Goal: Obtain resource: Obtain resource

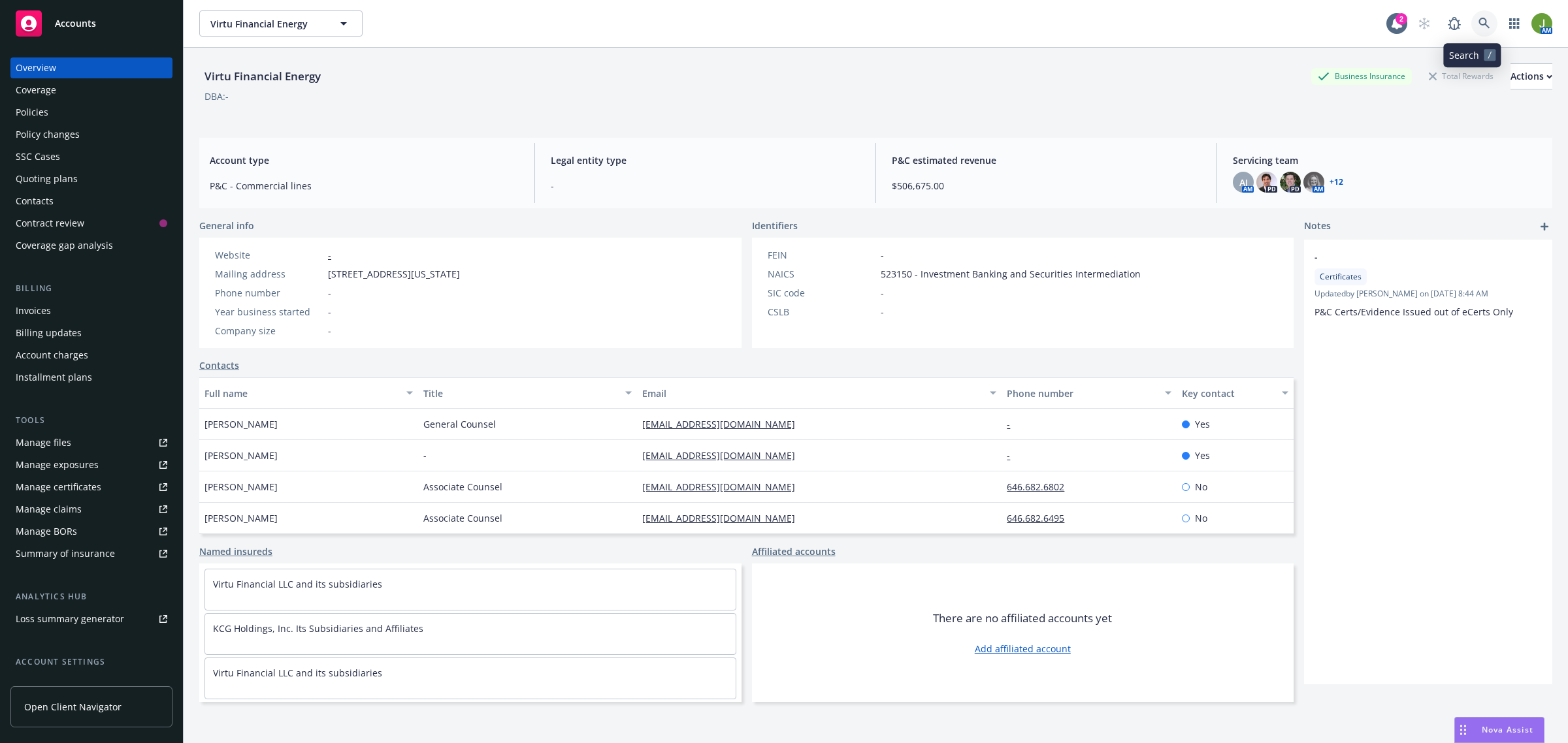
click at [1474, 30] on link at bounding box center [1484, 24] width 26 height 26
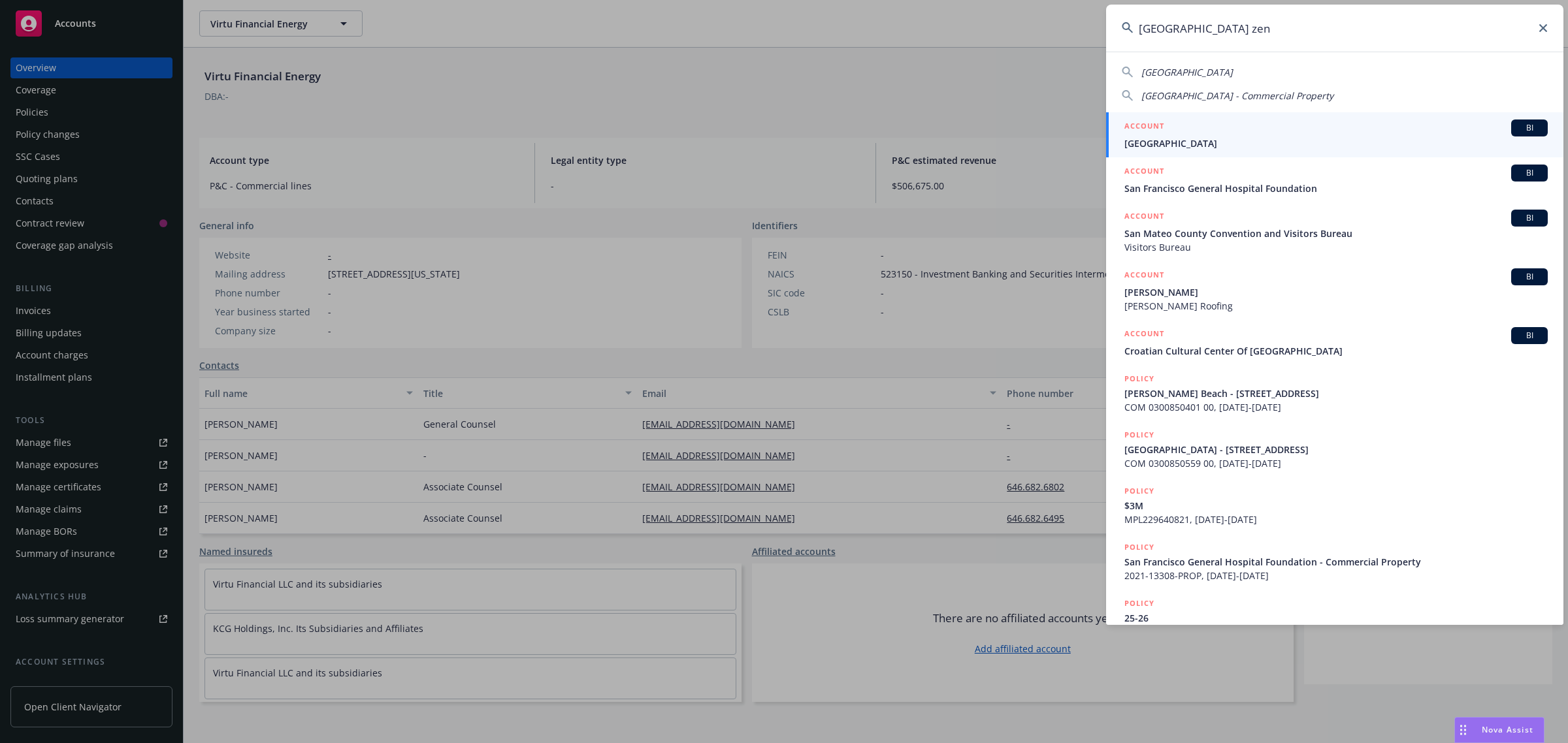
type input "san francisco zen"
click at [1219, 132] on div "ACCOUNT BI" at bounding box center [1335, 127] width 423 height 17
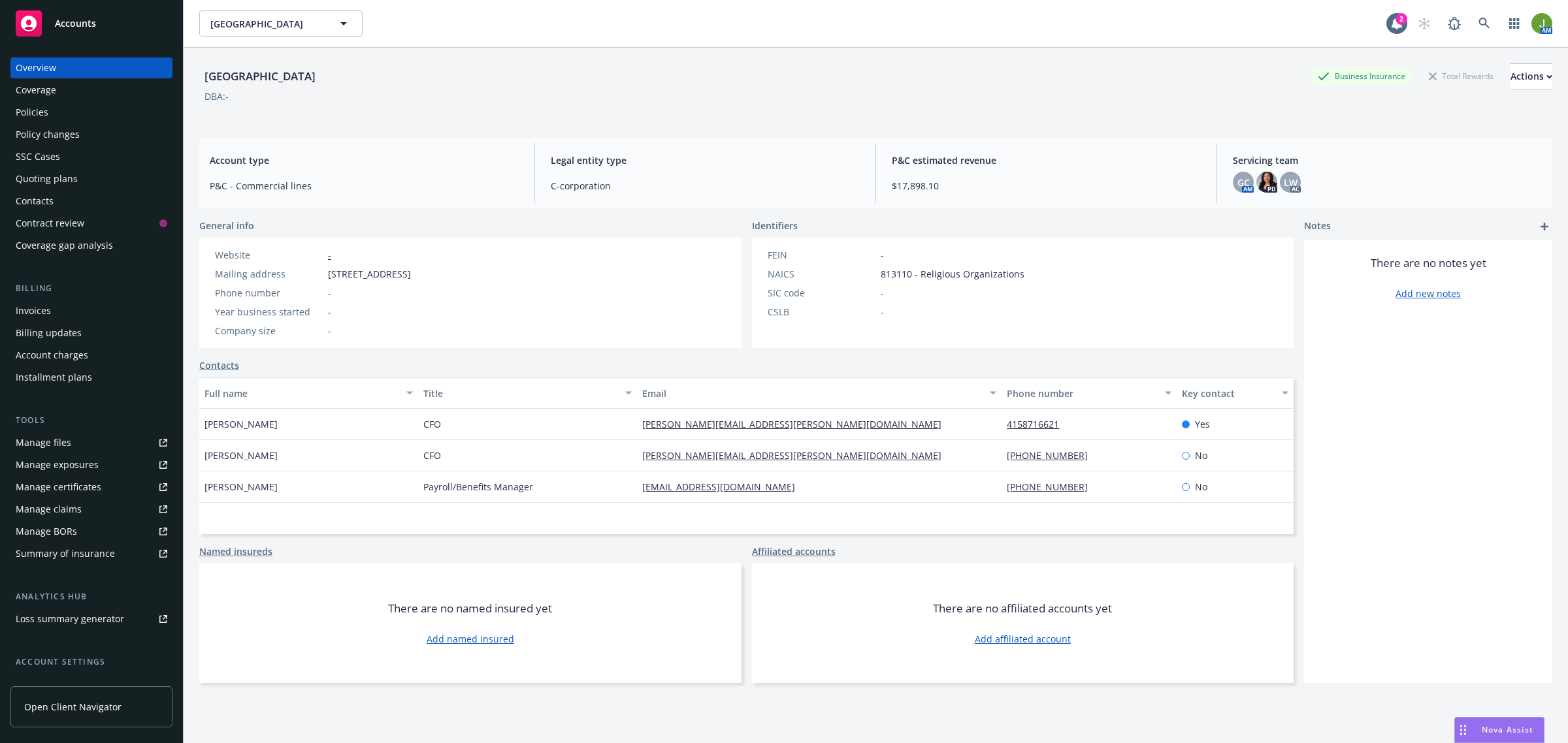
click at [96, 117] on div "Policies" at bounding box center [92, 111] width 152 height 21
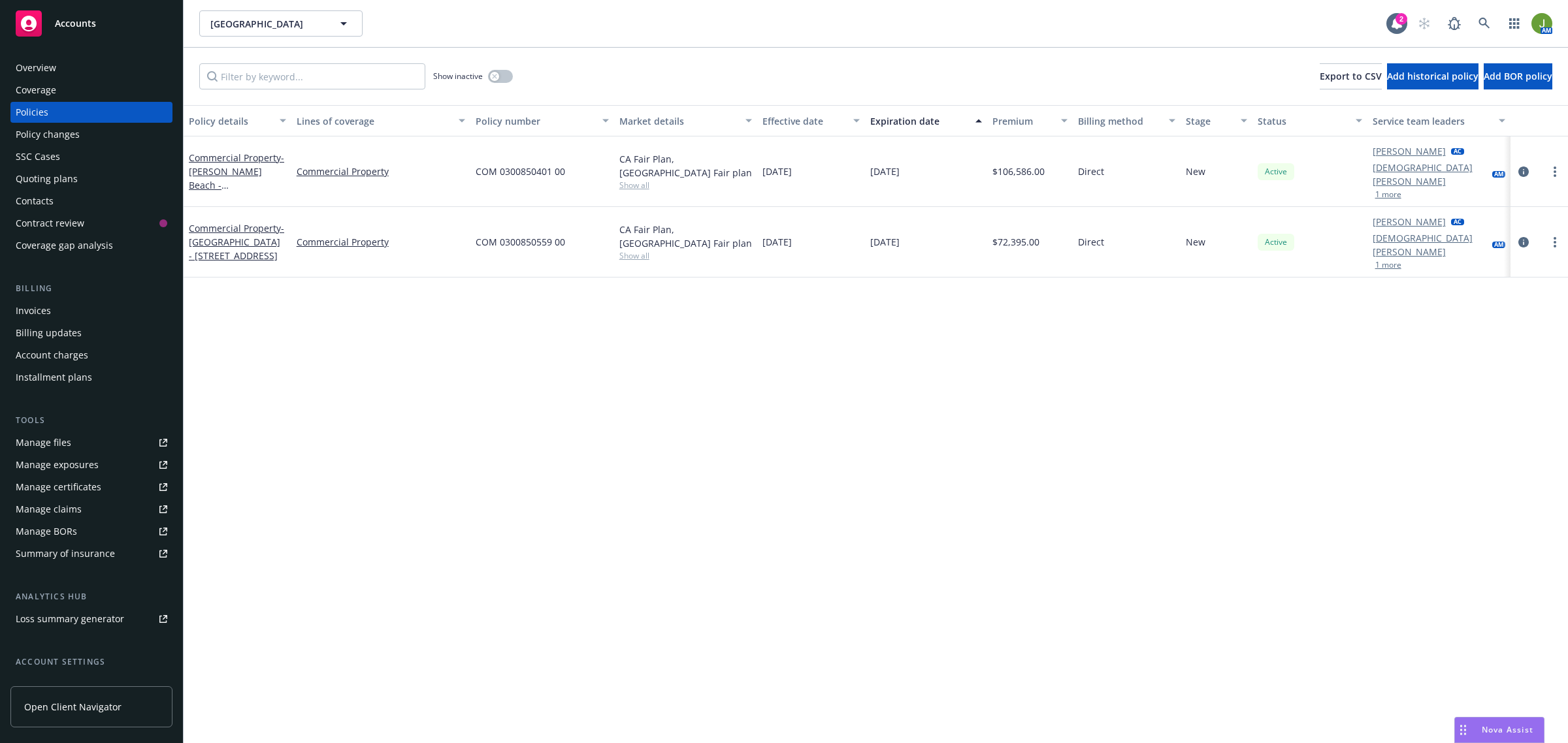
click at [90, 72] on div "Overview" at bounding box center [92, 67] width 152 height 21
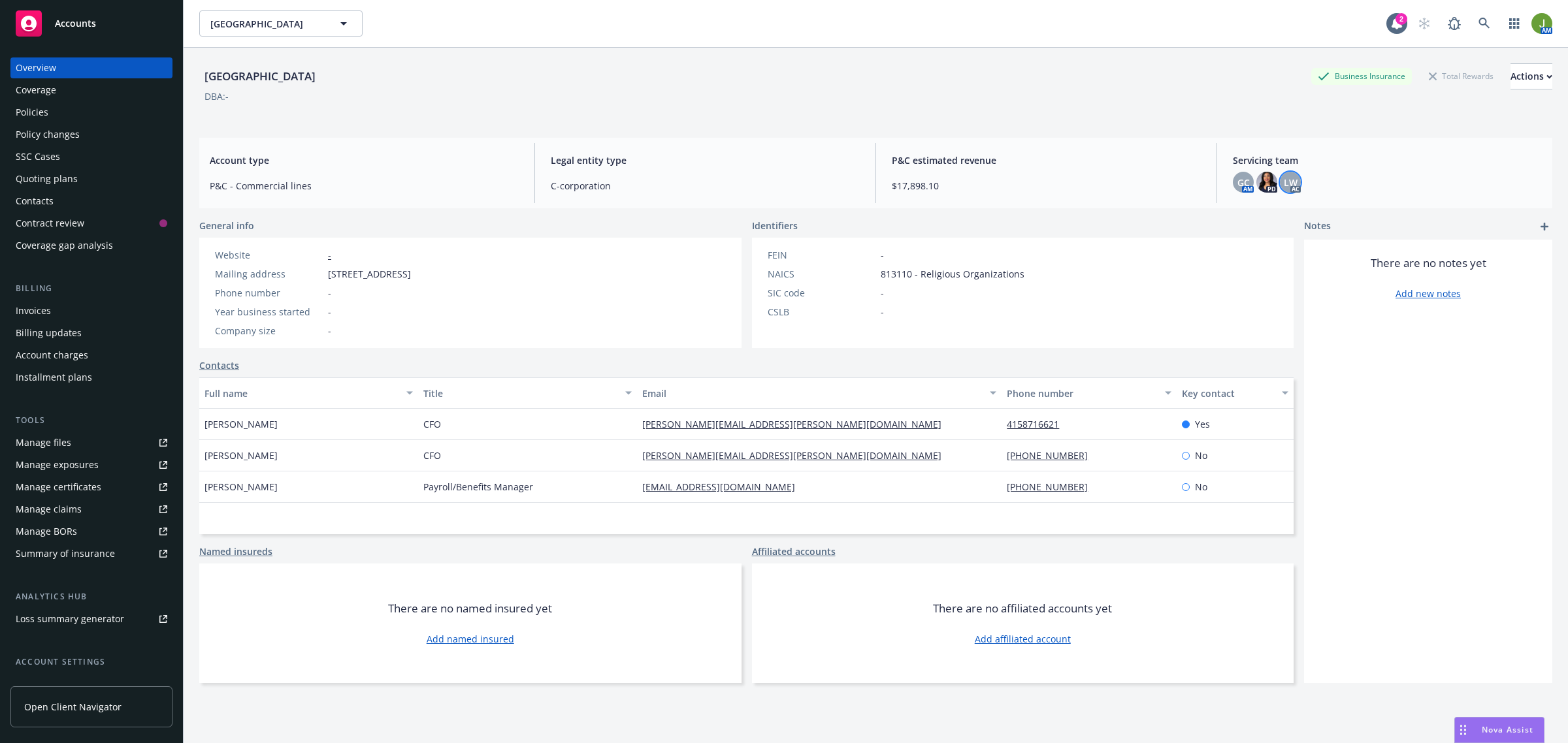
click at [1284, 185] on span "LW" at bounding box center [1291, 183] width 14 height 14
click at [1279, 214] on link "close" at bounding box center [1273, 218] width 16 height 16
click at [62, 28] on span "Accounts" at bounding box center [76, 24] width 41 height 11
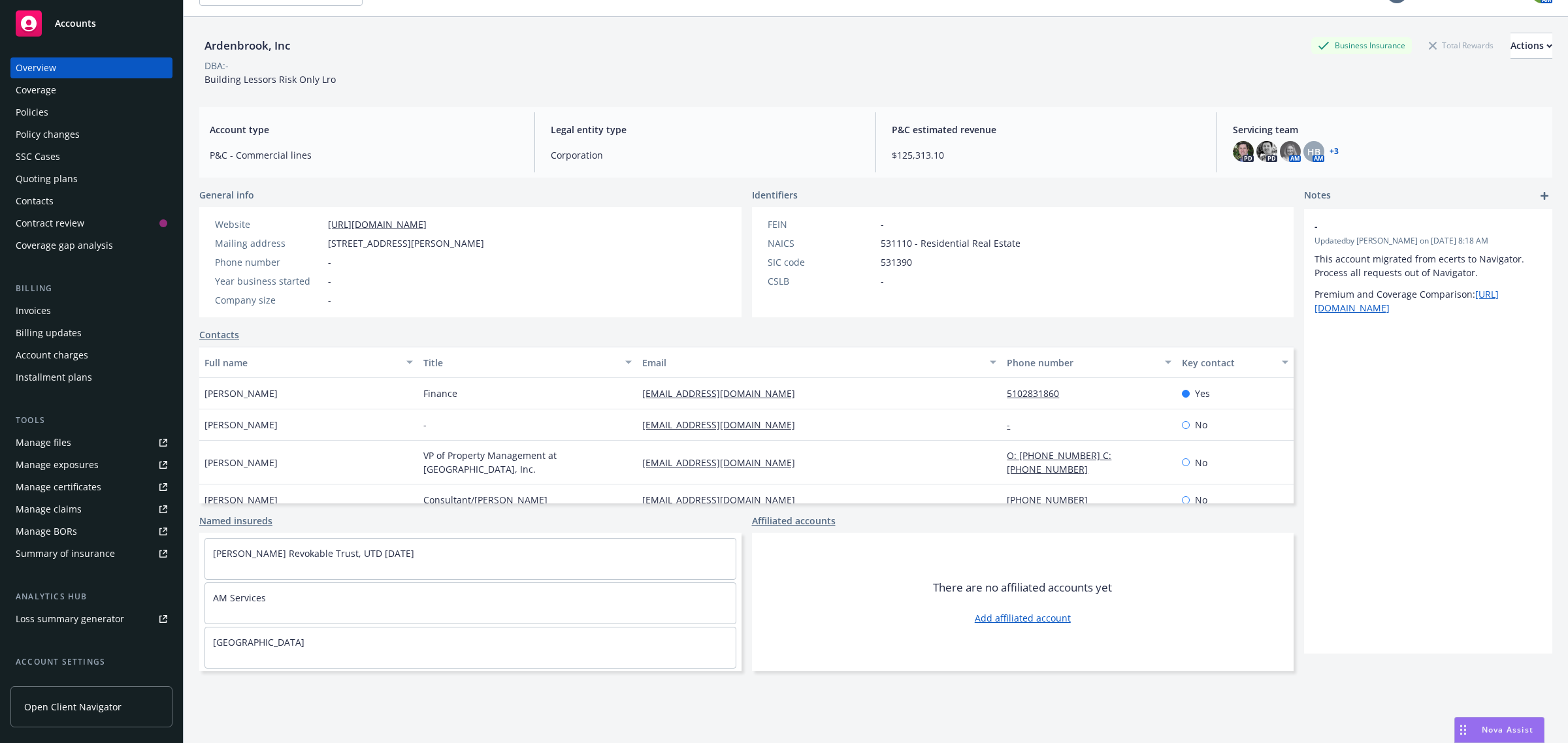
scroll to position [47, 0]
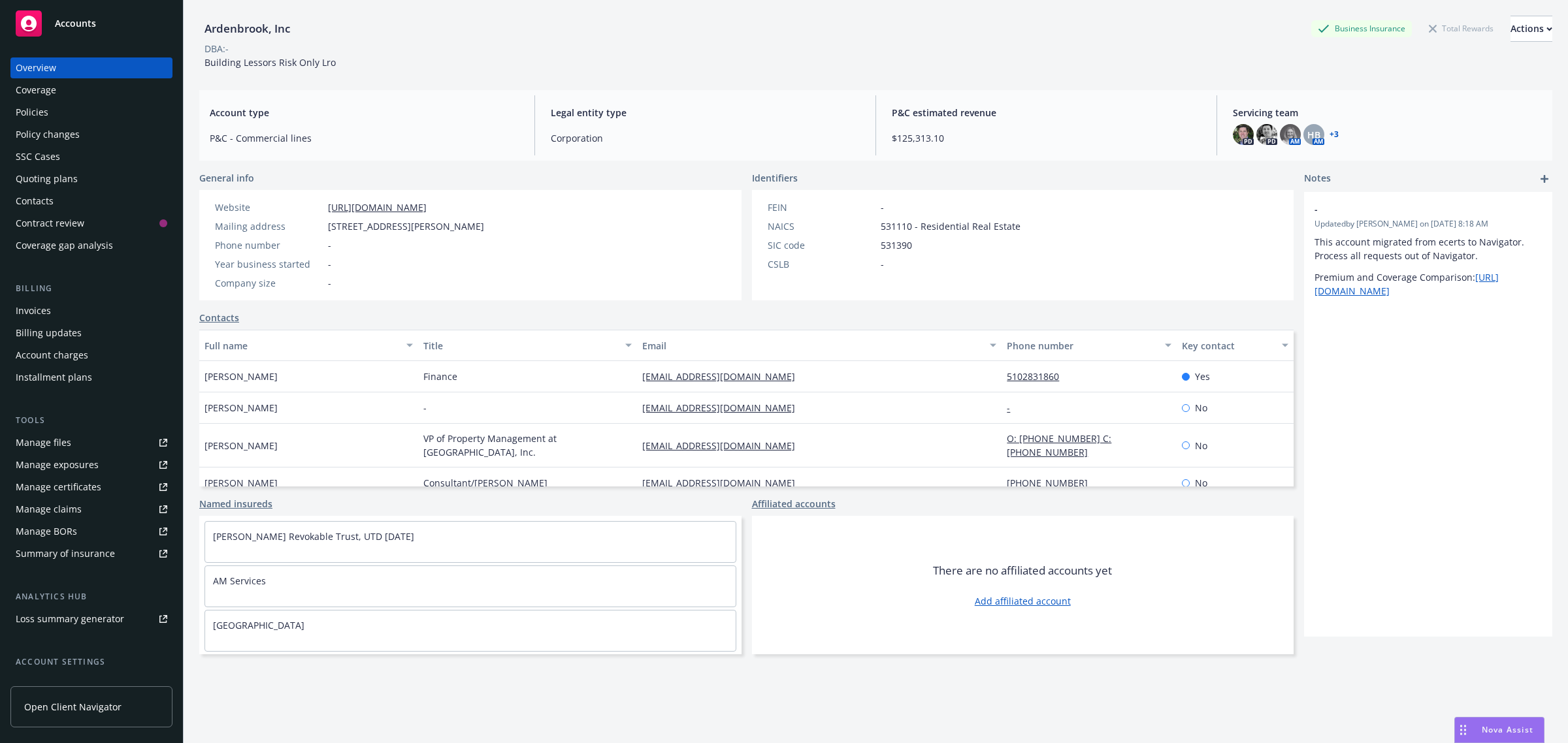
click at [66, 111] on div "Policies" at bounding box center [92, 111] width 152 height 21
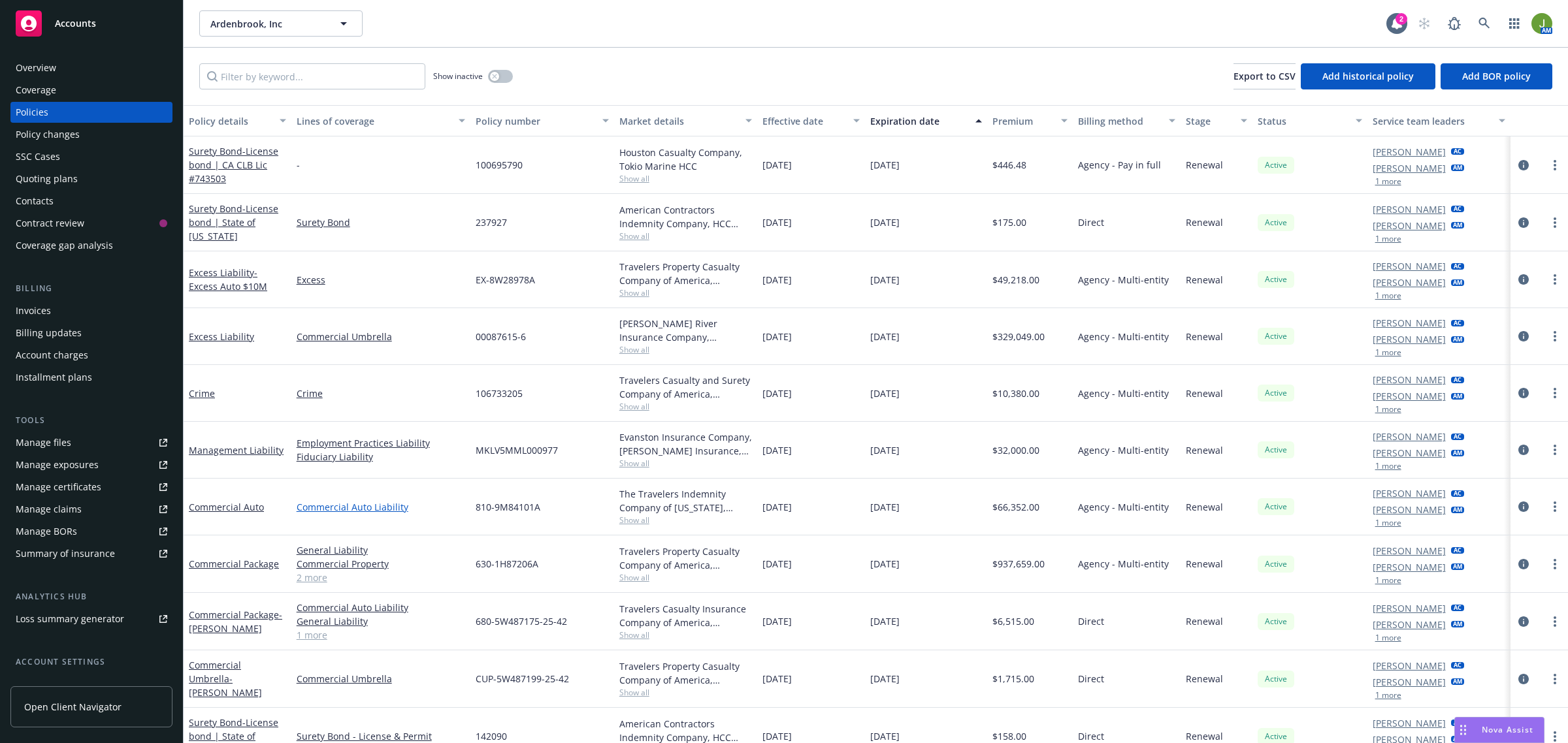
click at [436, 511] on link "Commercial Auto Liability" at bounding box center [381, 507] width 169 height 14
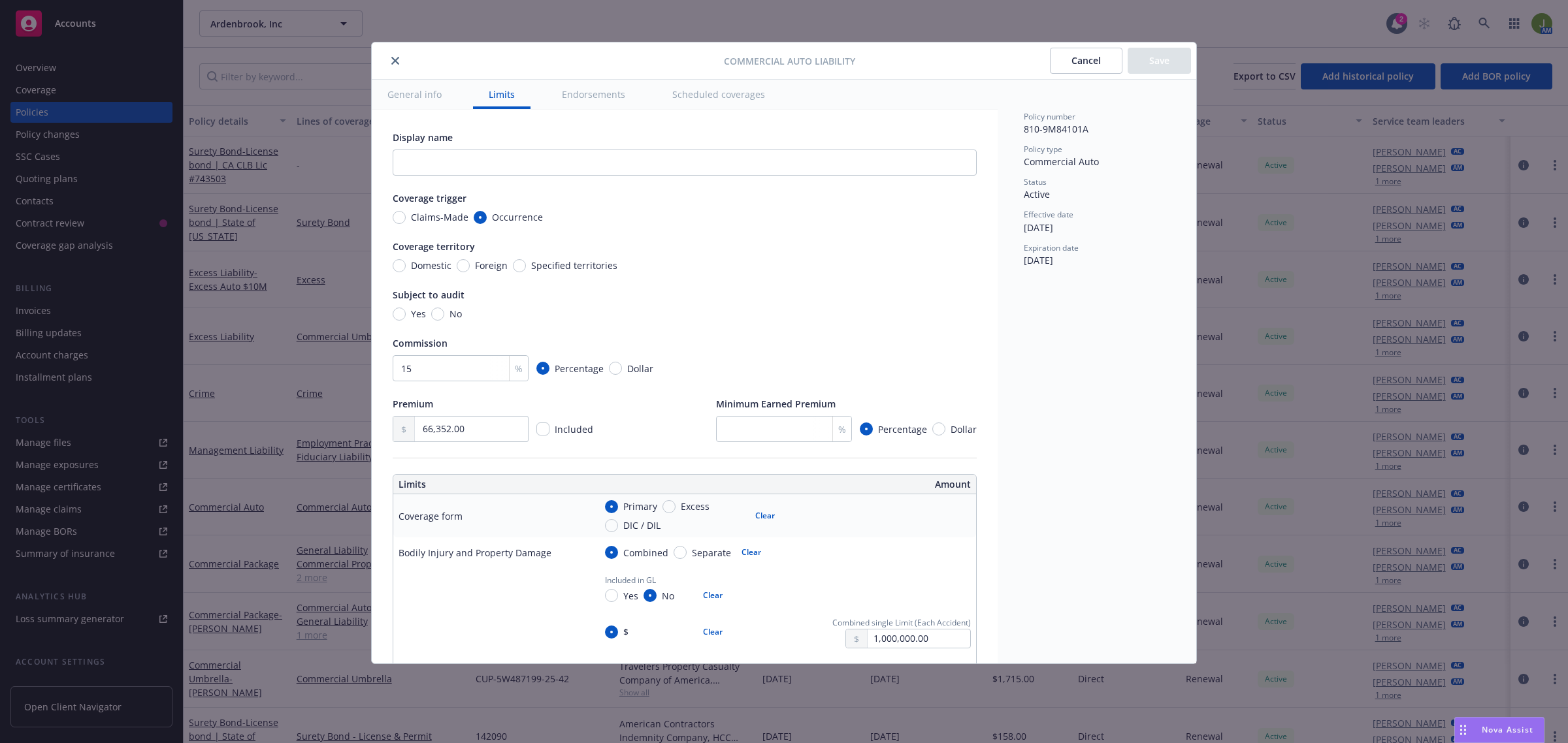
click at [387, 59] on div at bounding box center [551, 61] width 347 height 16
click at [394, 57] on icon "close" at bounding box center [396, 61] width 8 height 8
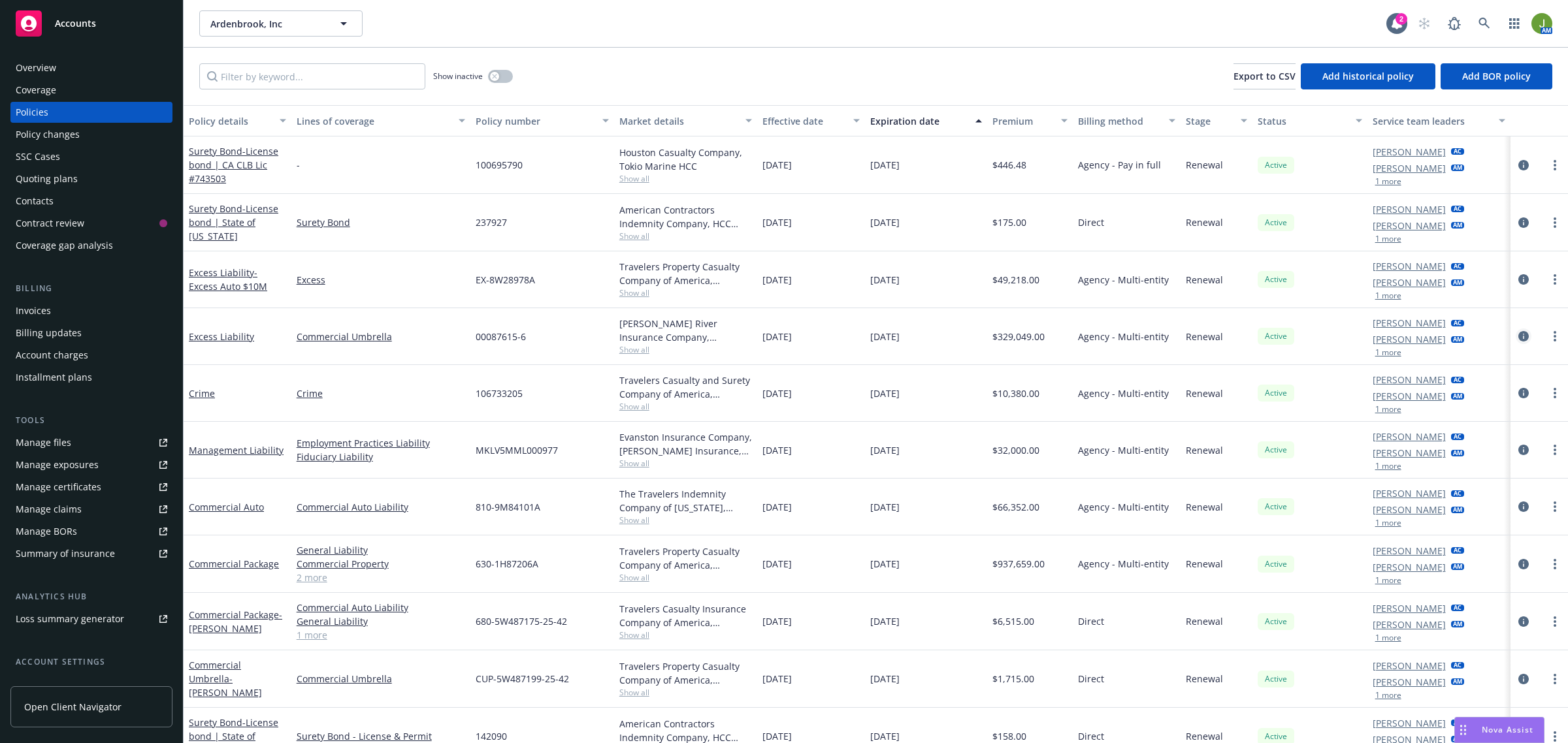
click at [1519, 337] on icon "circleInformation" at bounding box center [1524, 336] width 11 height 11
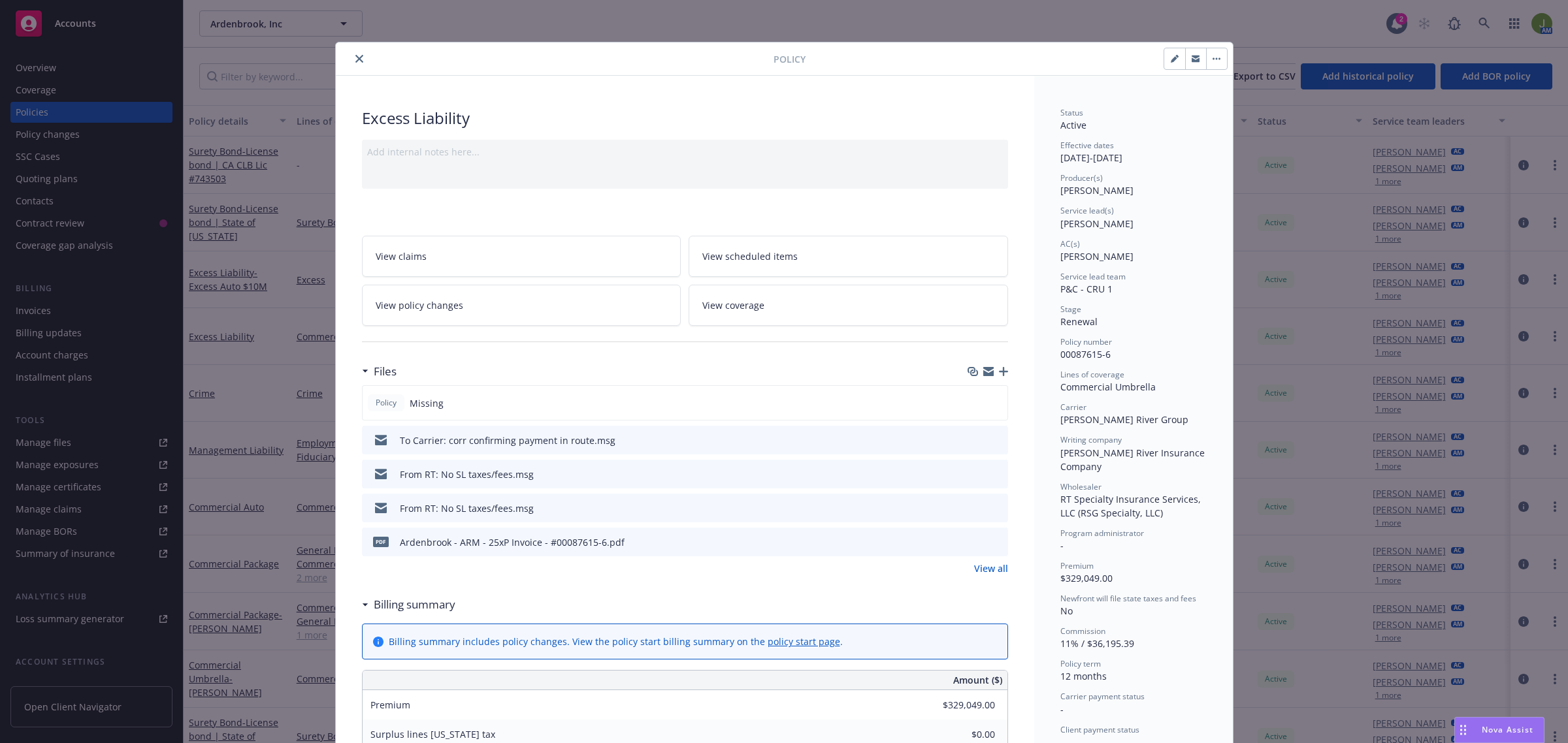
click at [977, 572] on link "View all" at bounding box center [991, 568] width 34 height 14
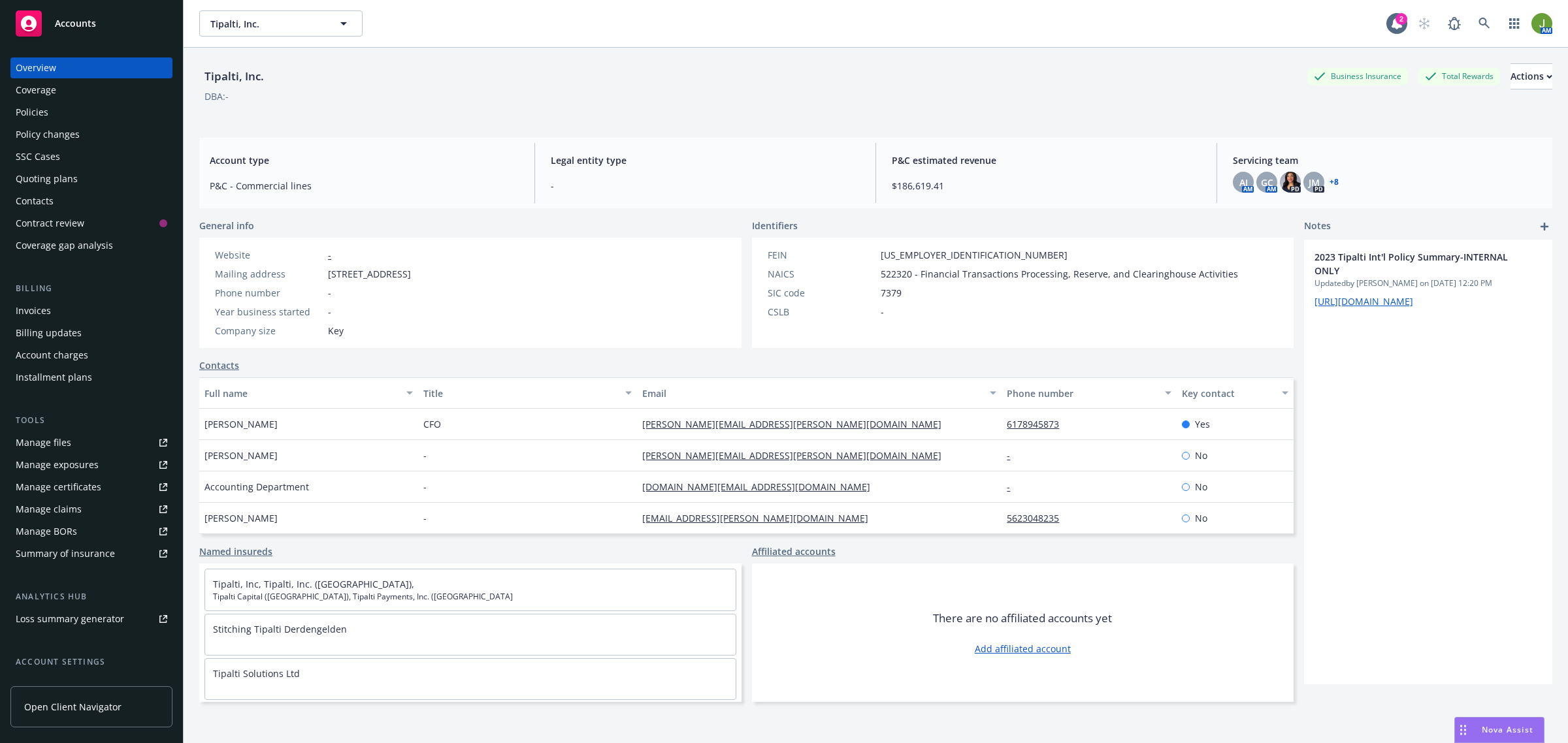
click at [67, 442] on div "Manage files" at bounding box center [43, 442] width 55 height 21
click at [50, 183] on div "Quoting plans" at bounding box center [46, 179] width 62 height 21
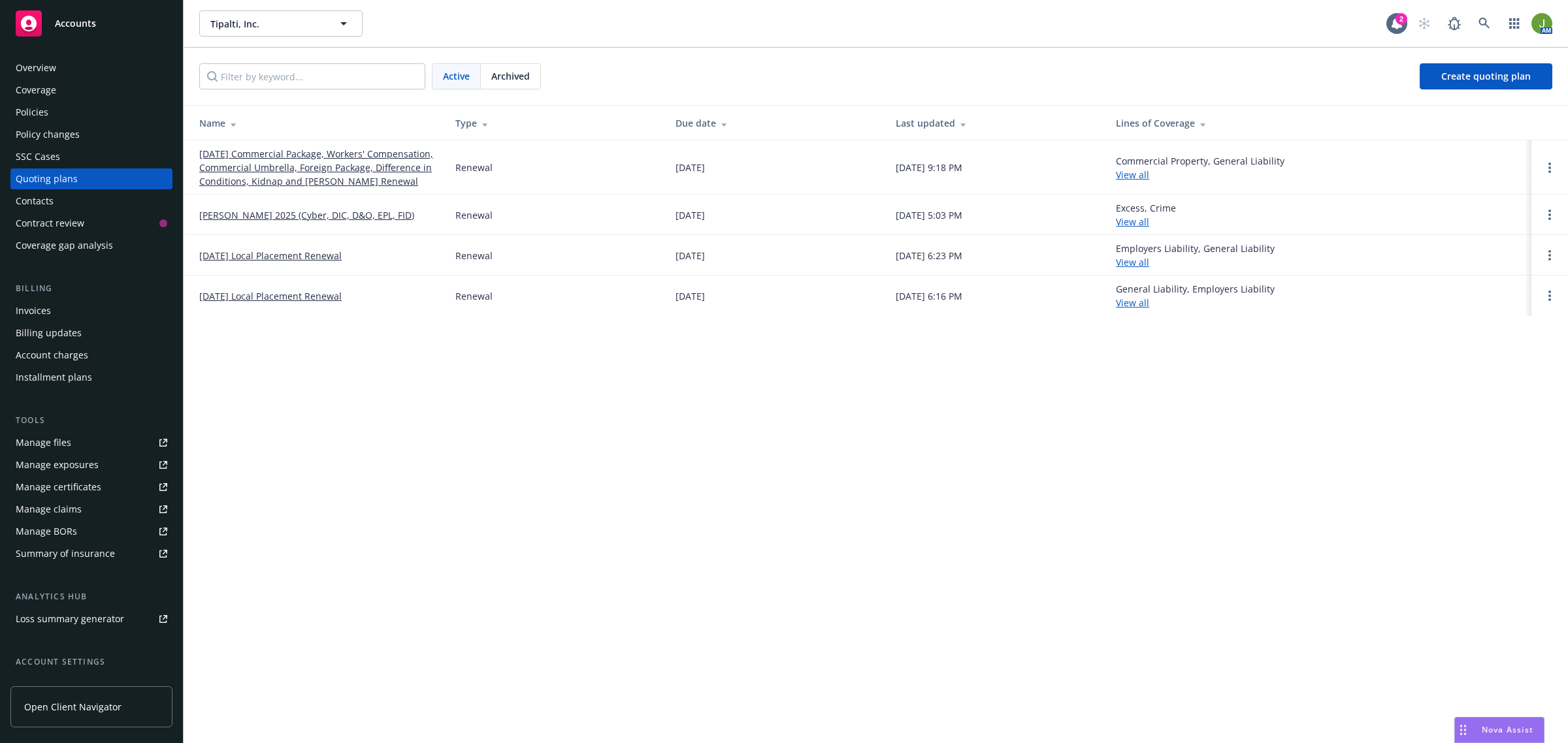
click at [287, 178] on link "08/31/25 Commercial Package, Workers' Compensation, Commercial Umbrella, Foreig…" at bounding box center [317, 168] width 235 height 41
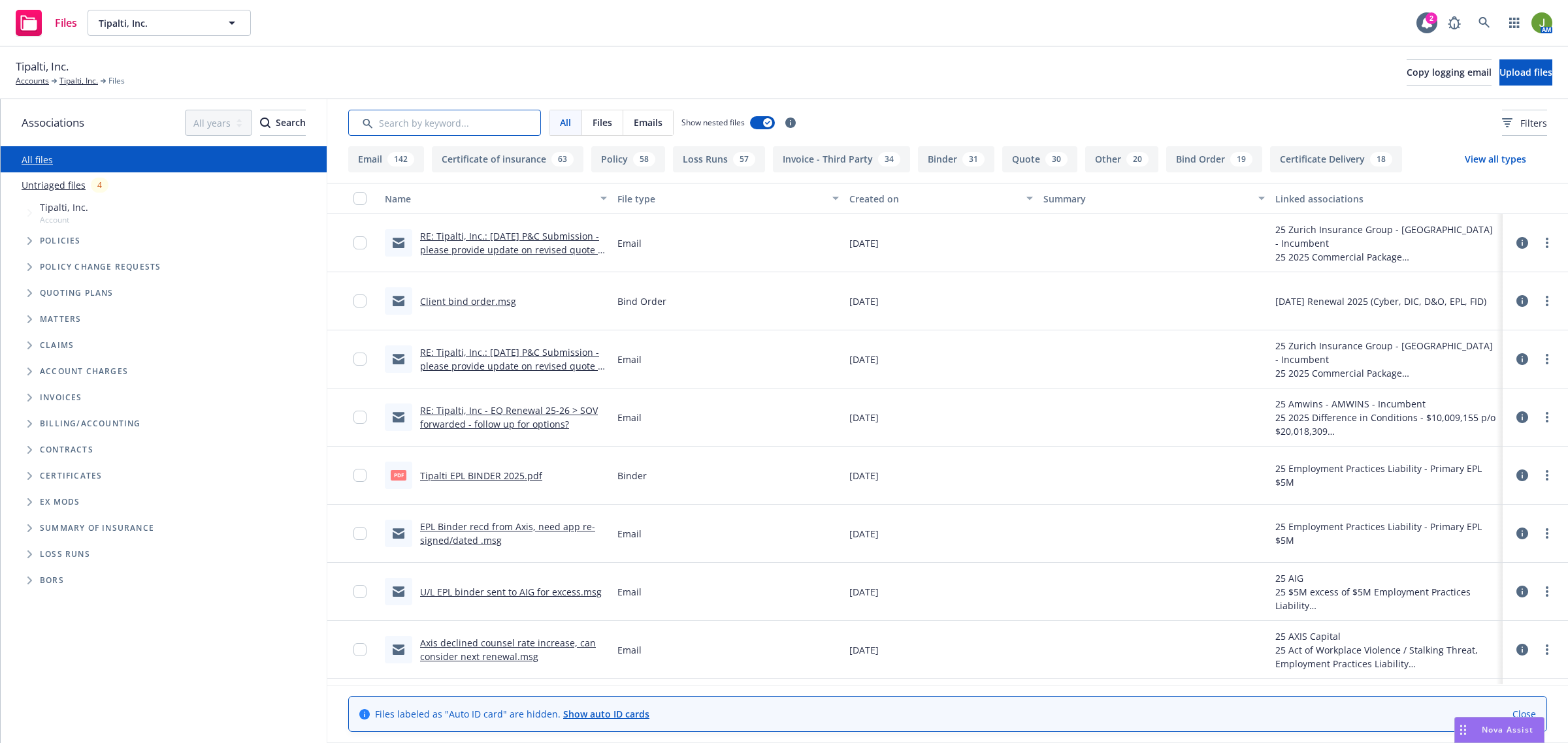
click at [420, 118] on input "Search by keyword..." at bounding box center [444, 122] width 192 height 26
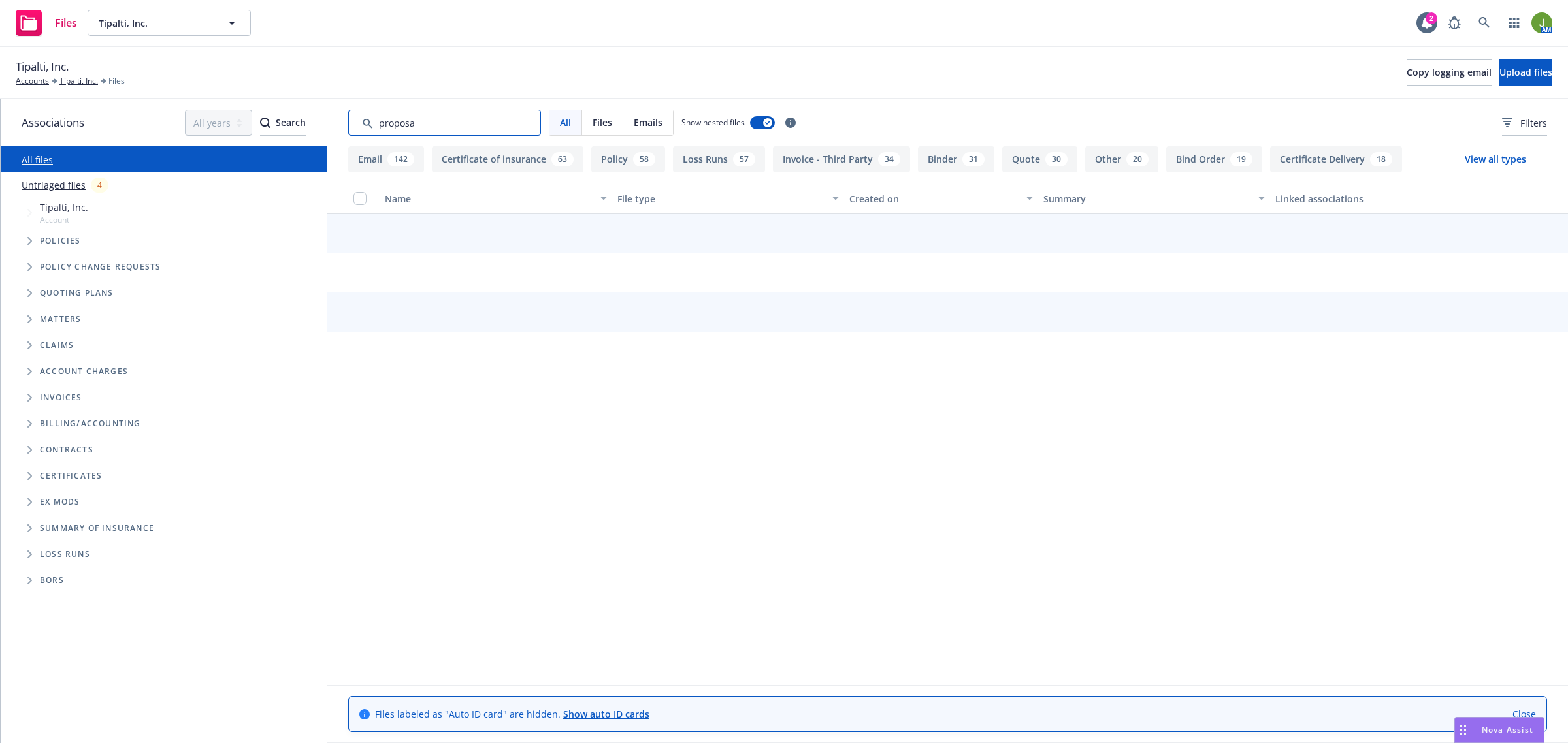
type input "proposal"
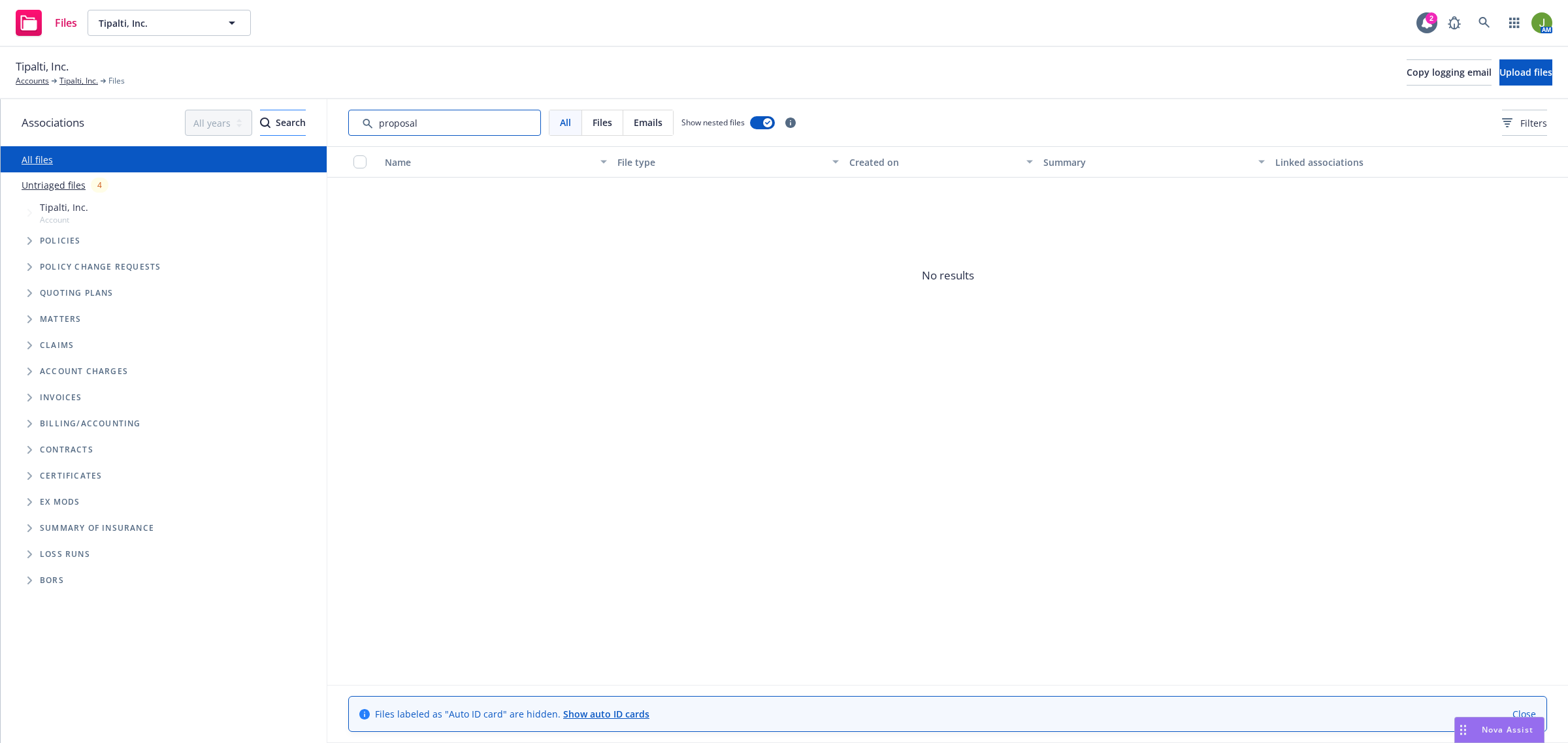
drag, startPoint x: 483, startPoint y: 128, endPoint x: 275, endPoint y: 128, distance: 208.0
click at [285, 125] on div "Associations All years 2027 2026 2025 2024 2023 2022 2021 2020 2019 2018 2017 2…" at bounding box center [784, 421] width 1567 height 644
type input "p"
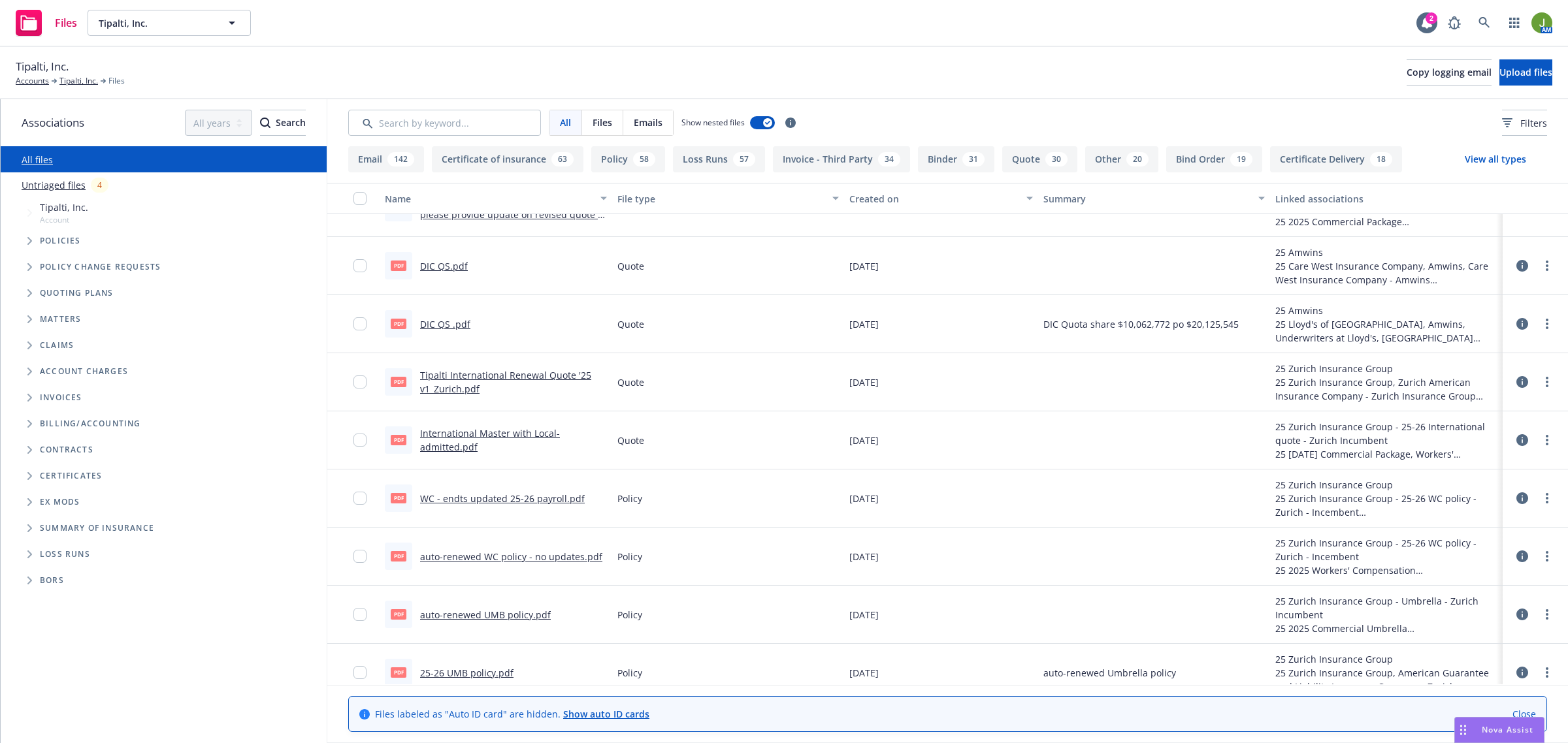
scroll to position [980, 0]
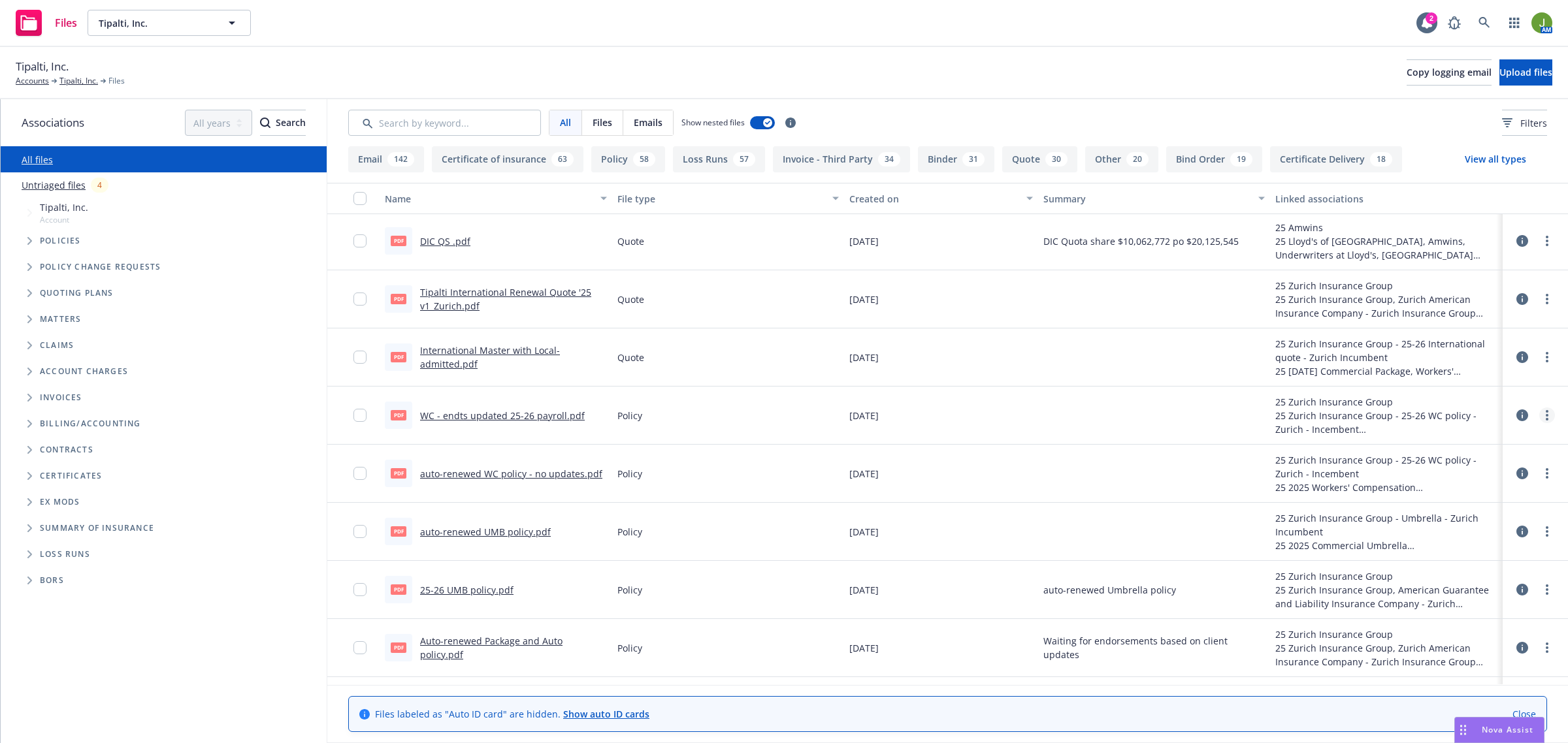
click at [1545, 412] on circle "more" at bounding box center [1546, 411] width 3 height 3
click at [1523, 471] on link "Download" at bounding box center [1477, 470] width 130 height 26
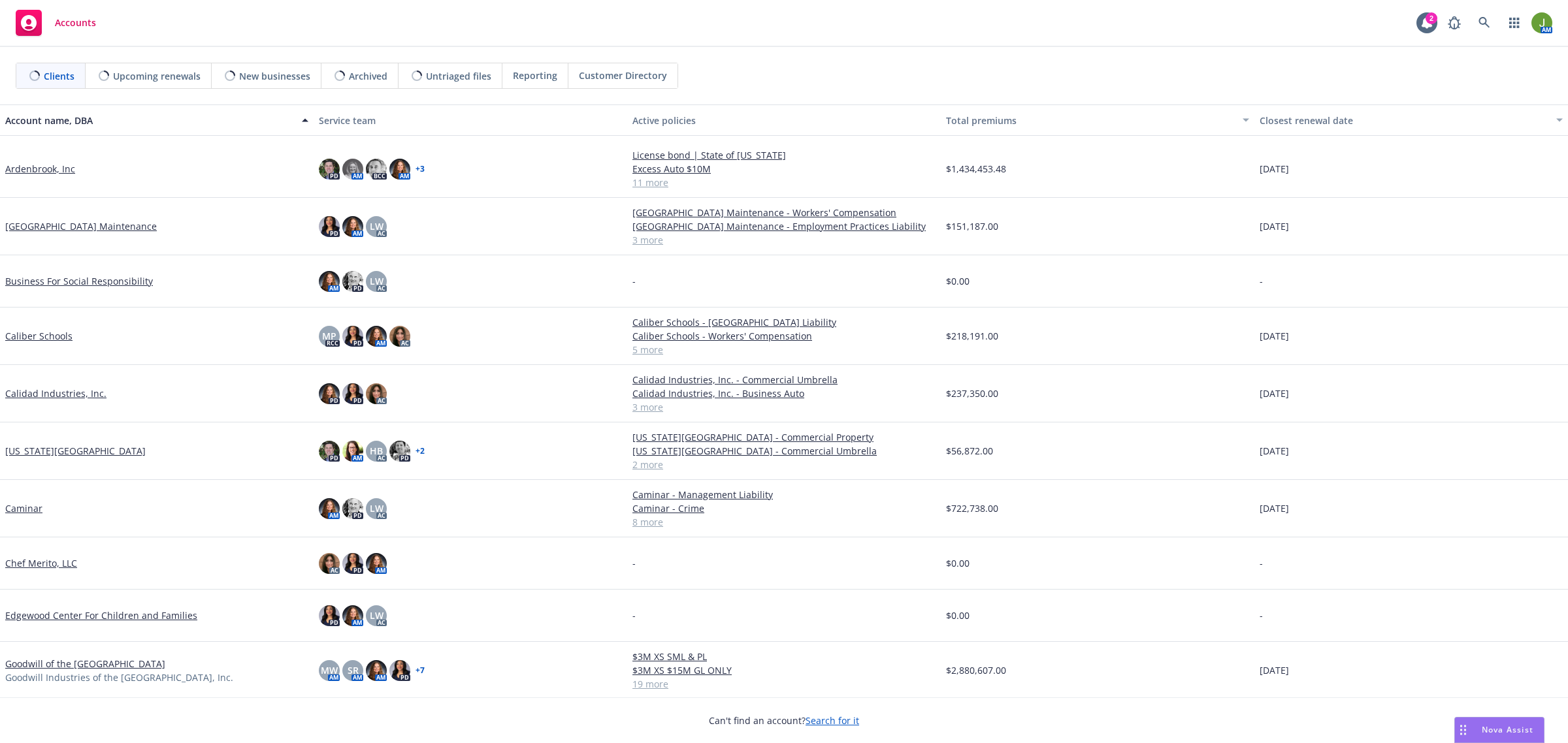
scroll to position [164, 0]
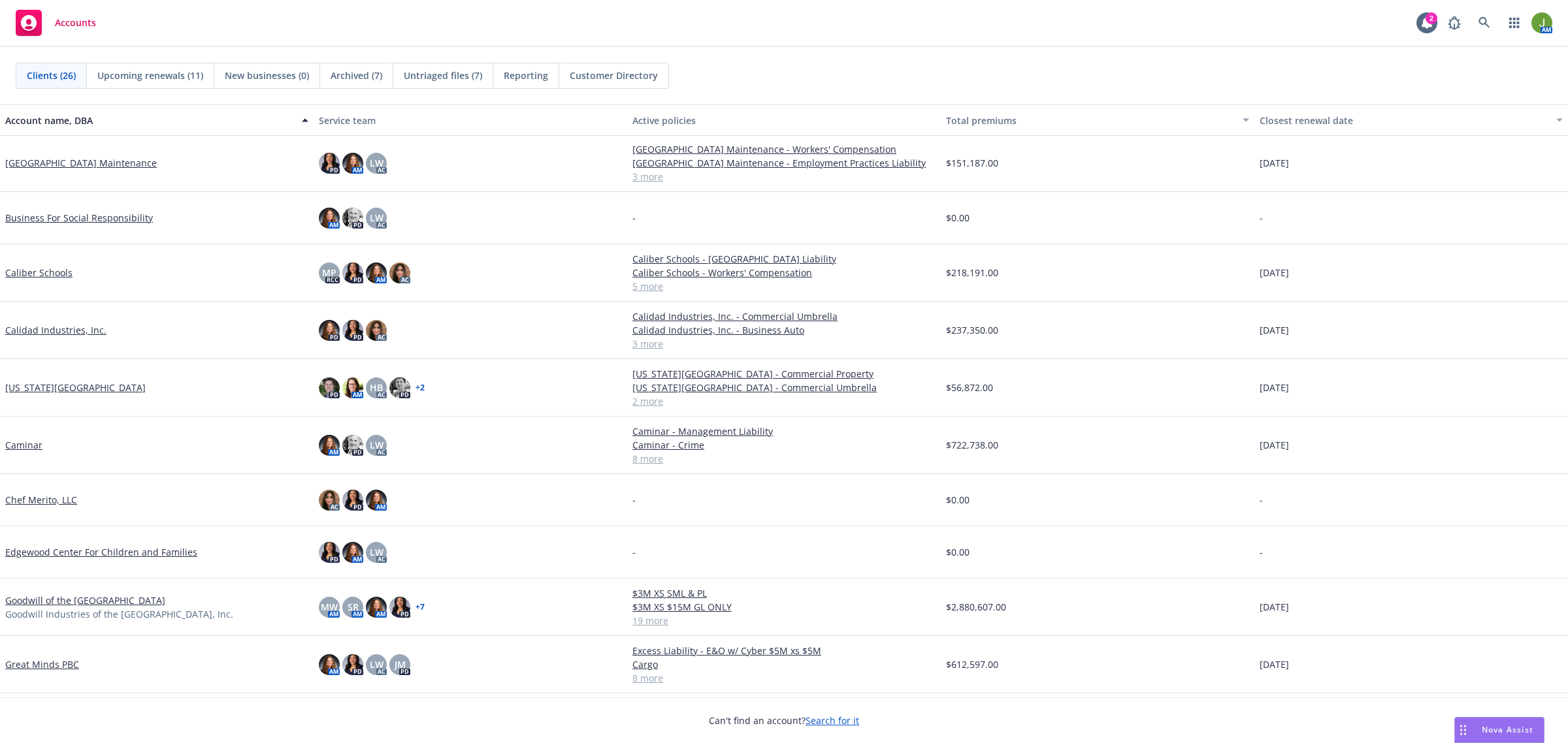
click at [53, 275] on link "Caliber Schools" at bounding box center [38, 272] width 67 height 14
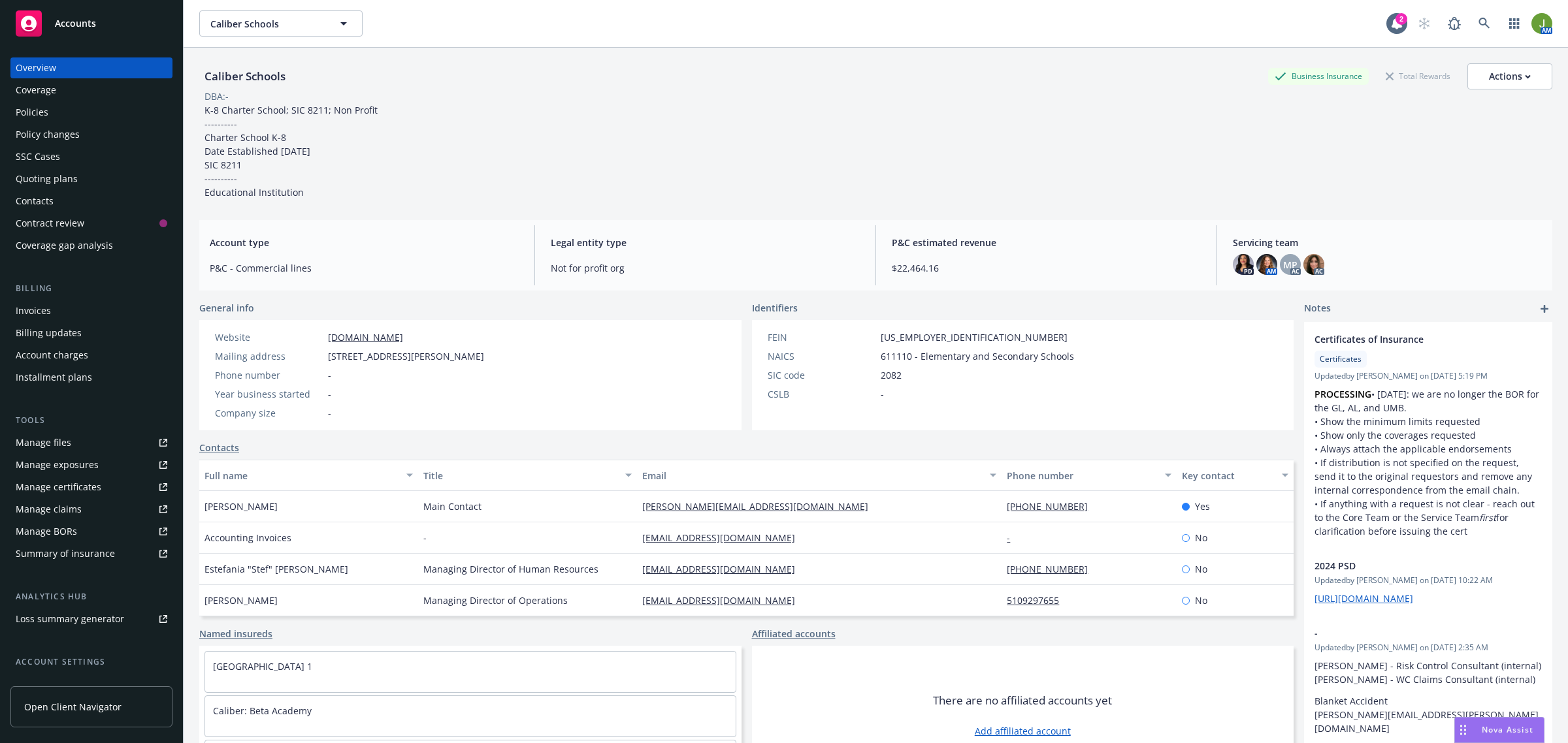
click at [63, 115] on div "Policies" at bounding box center [92, 111] width 152 height 21
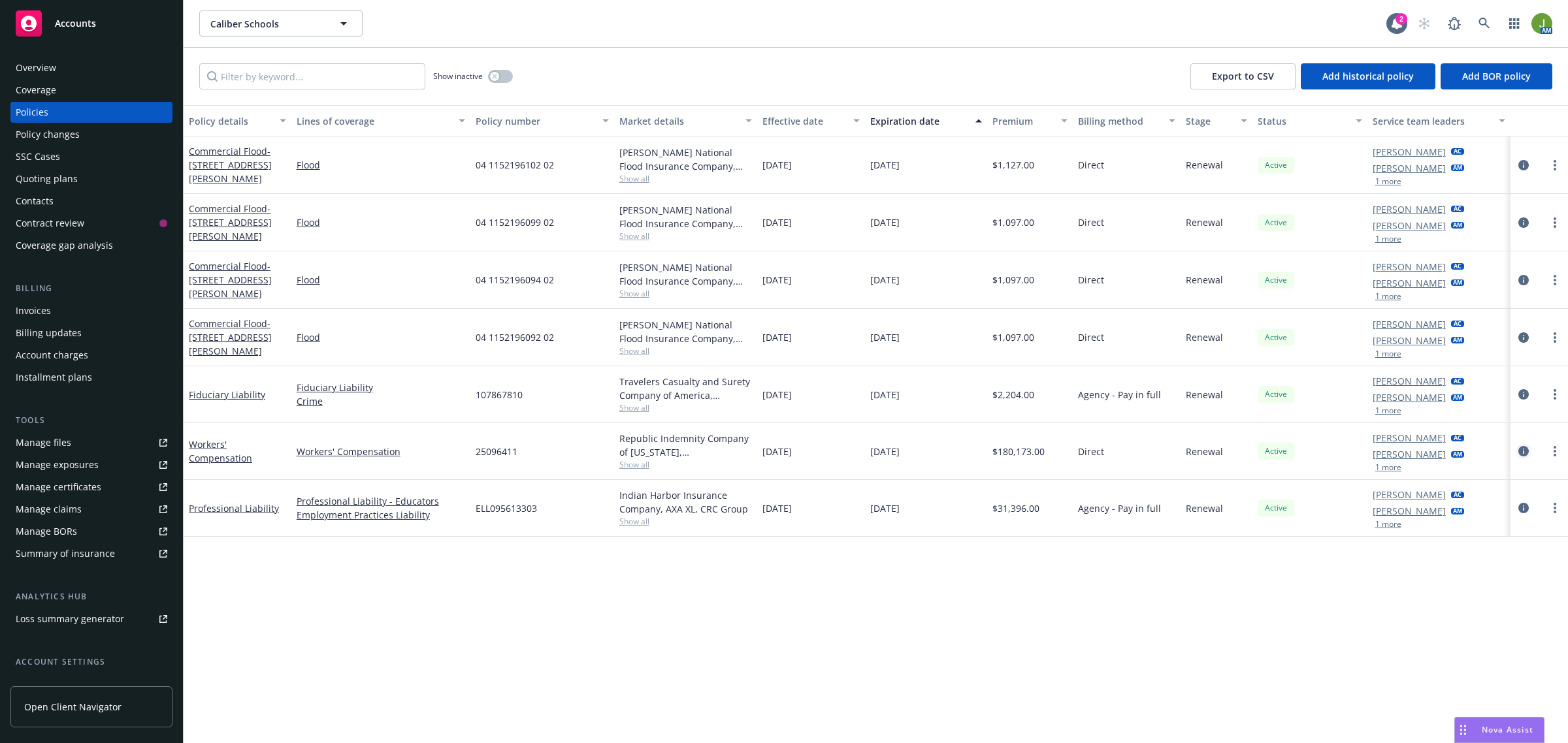
click at [1527, 450] on icon "circleInformation" at bounding box center [1524, 451] width 11 height 11
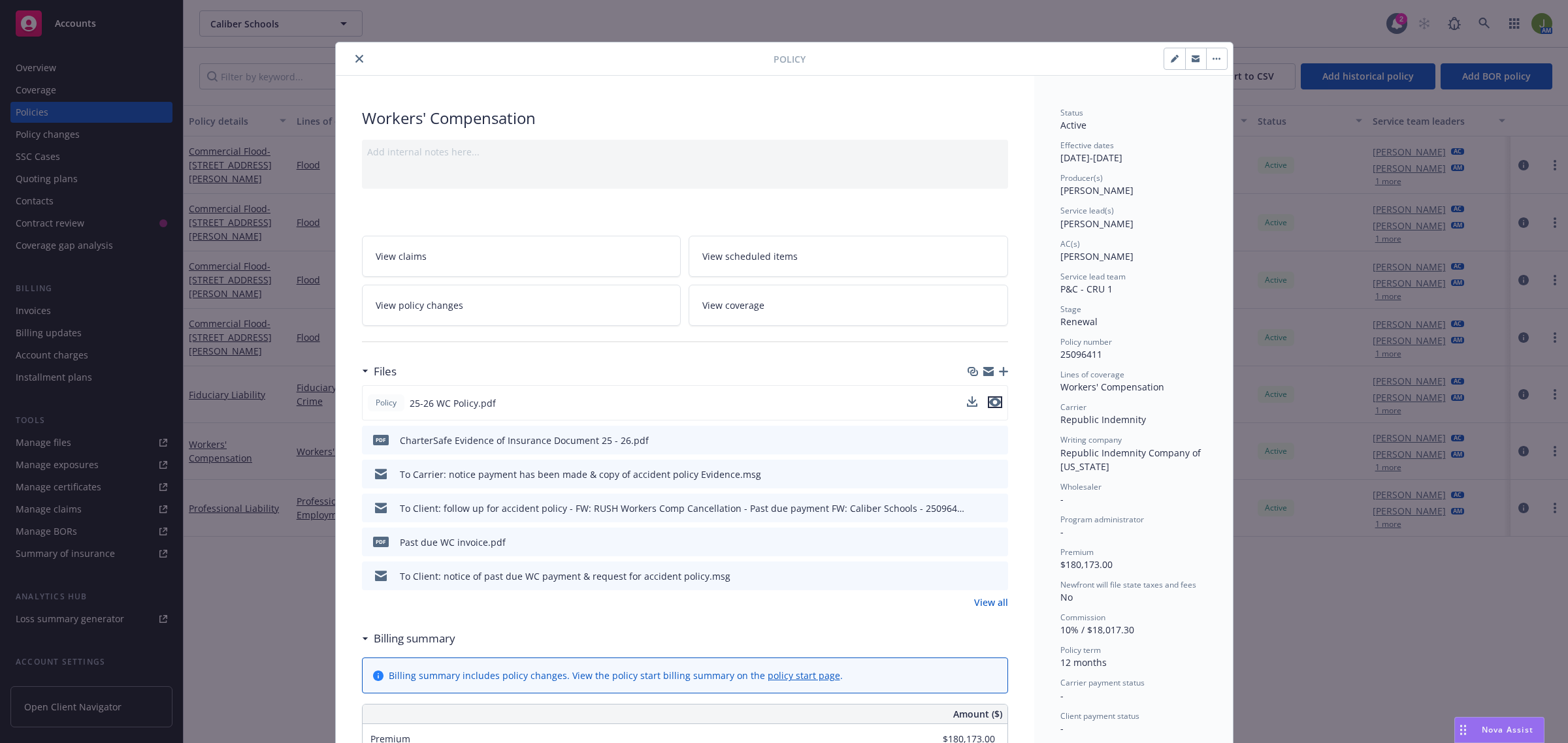
click at [990, 401] on icon "preview file" at bounding box center [995, 402] width 12 height 9
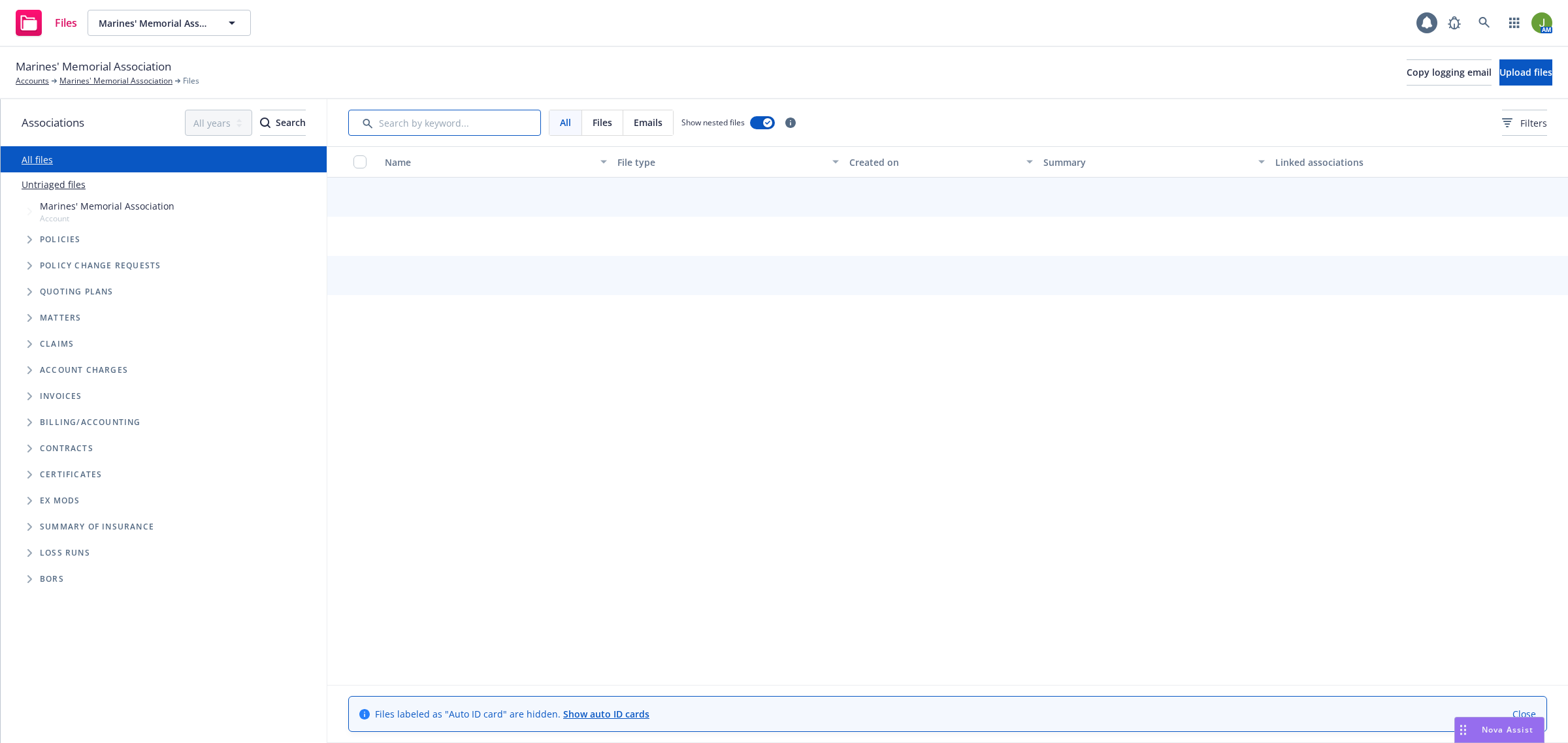
click at [434, 119] on input "Search by keyword..." at bounding box center [444, 122] width 192 height 26
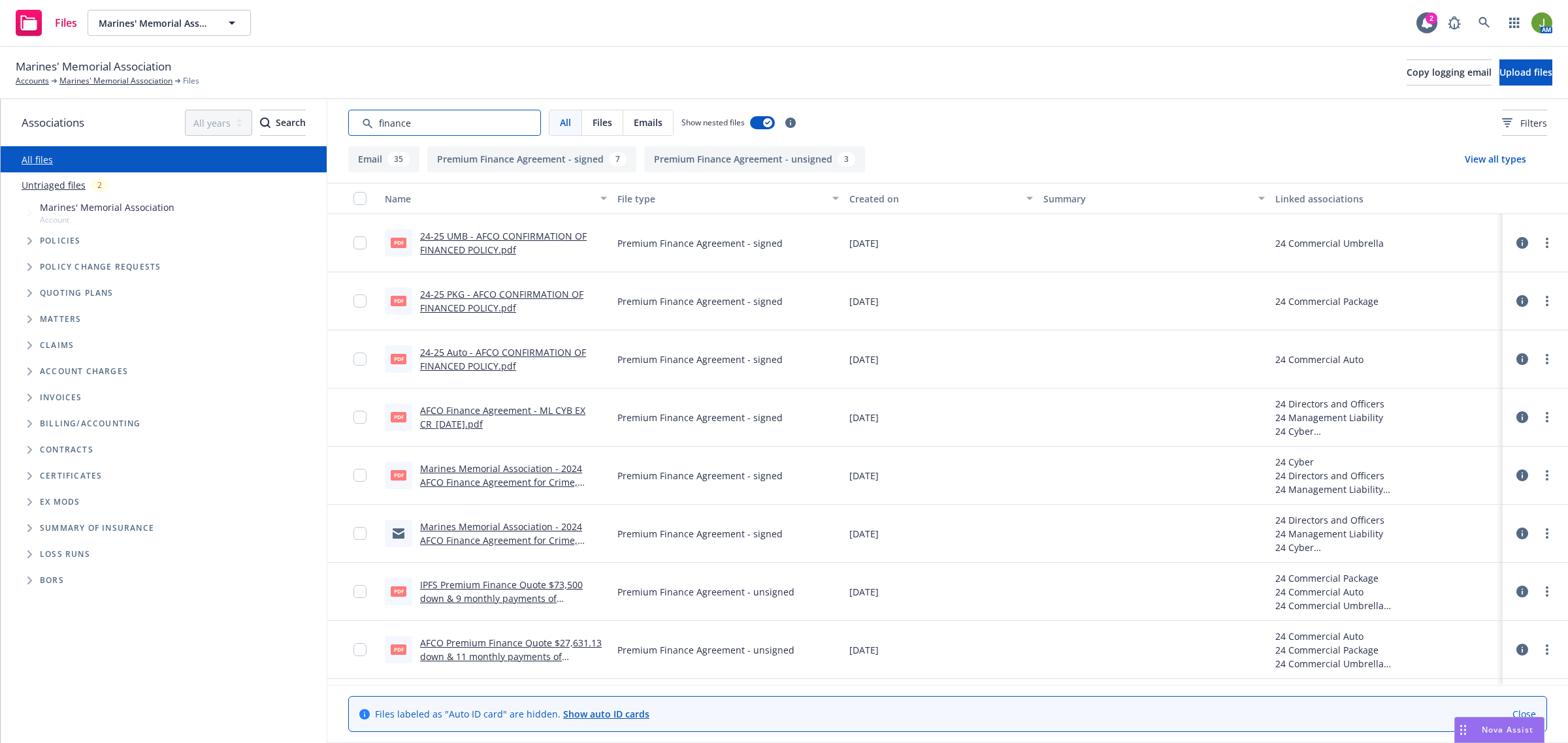
type input "finance"
click at [1516, 235] on button at bounding box center [1522, 243] width 13 height 26
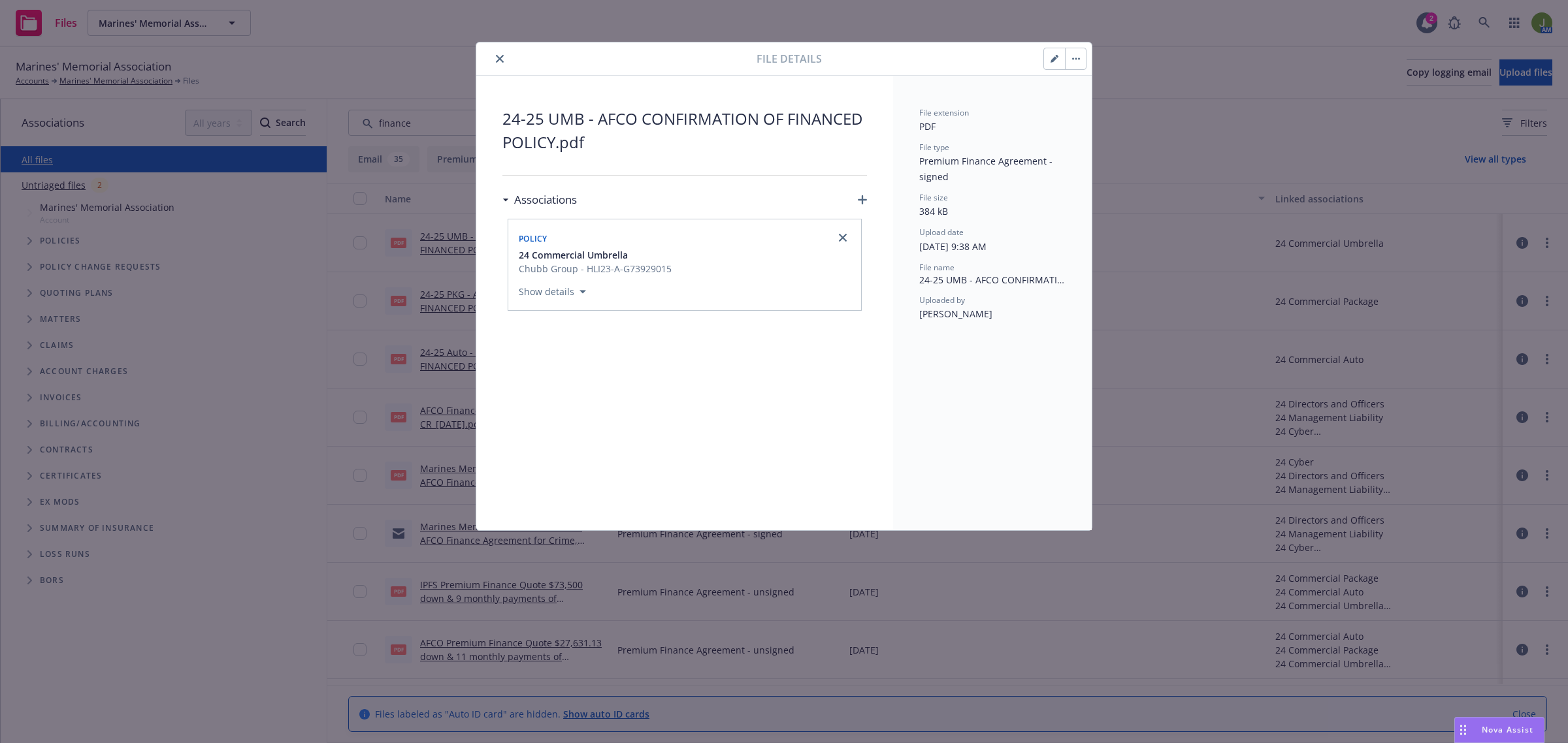
click at [503, 60] on icon "close" at bounding box center [500, 59] width 8 height 8
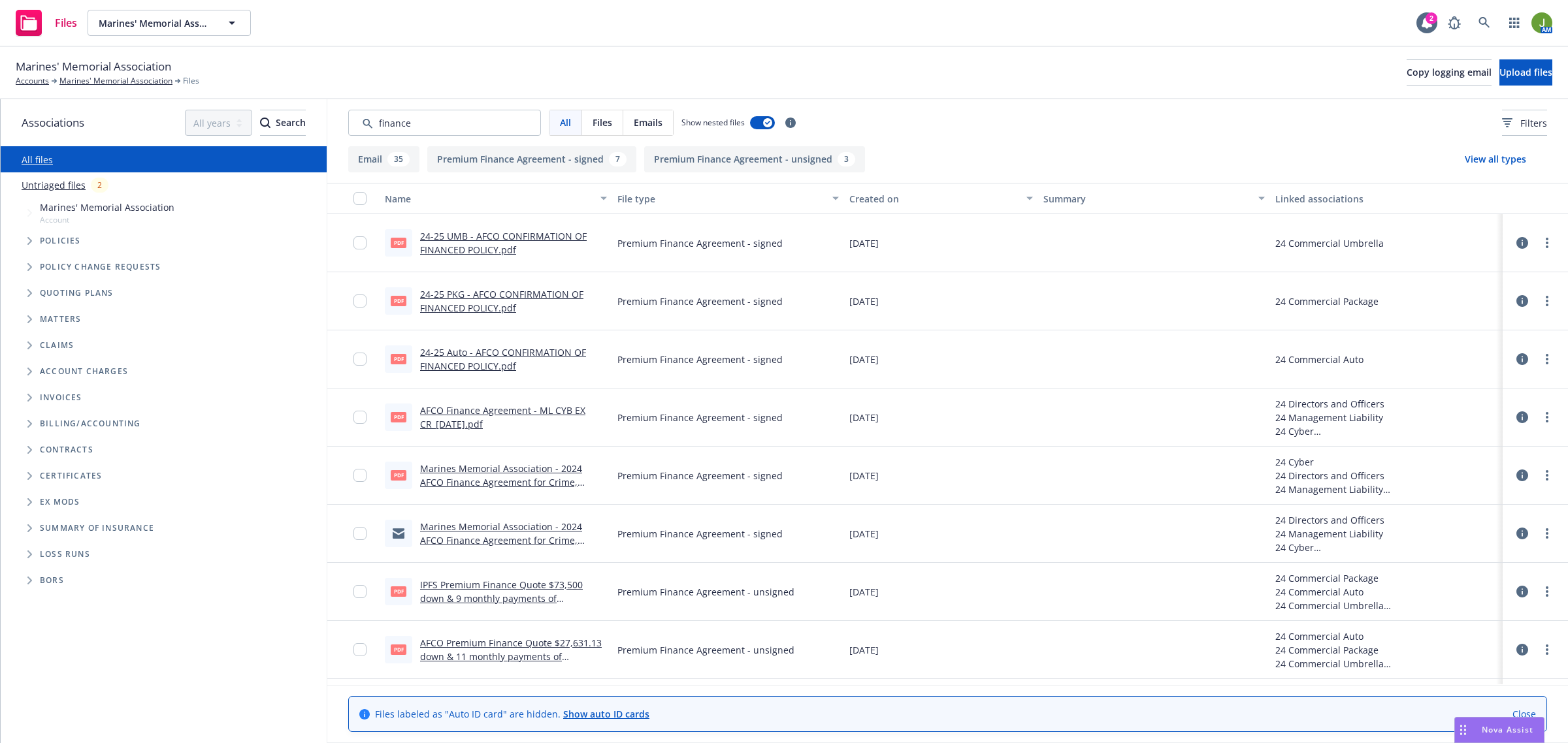
click at [481, 239] on link "24-25 UMB - AFCO CONFIRMATION OF FINANCED POLICY.pdf" at bounding box center [503, 243] width 167 height 26
click at [507, 587] on link "IPFS Premium Finance Quote $73,500 down & 9 monthly payments of $28,441.38.pdf" at bounding box center [501, 599] width 163 height 39
click at [34, 82] on link "Accounts" at bounding box center [33, 81] width 34 height 12
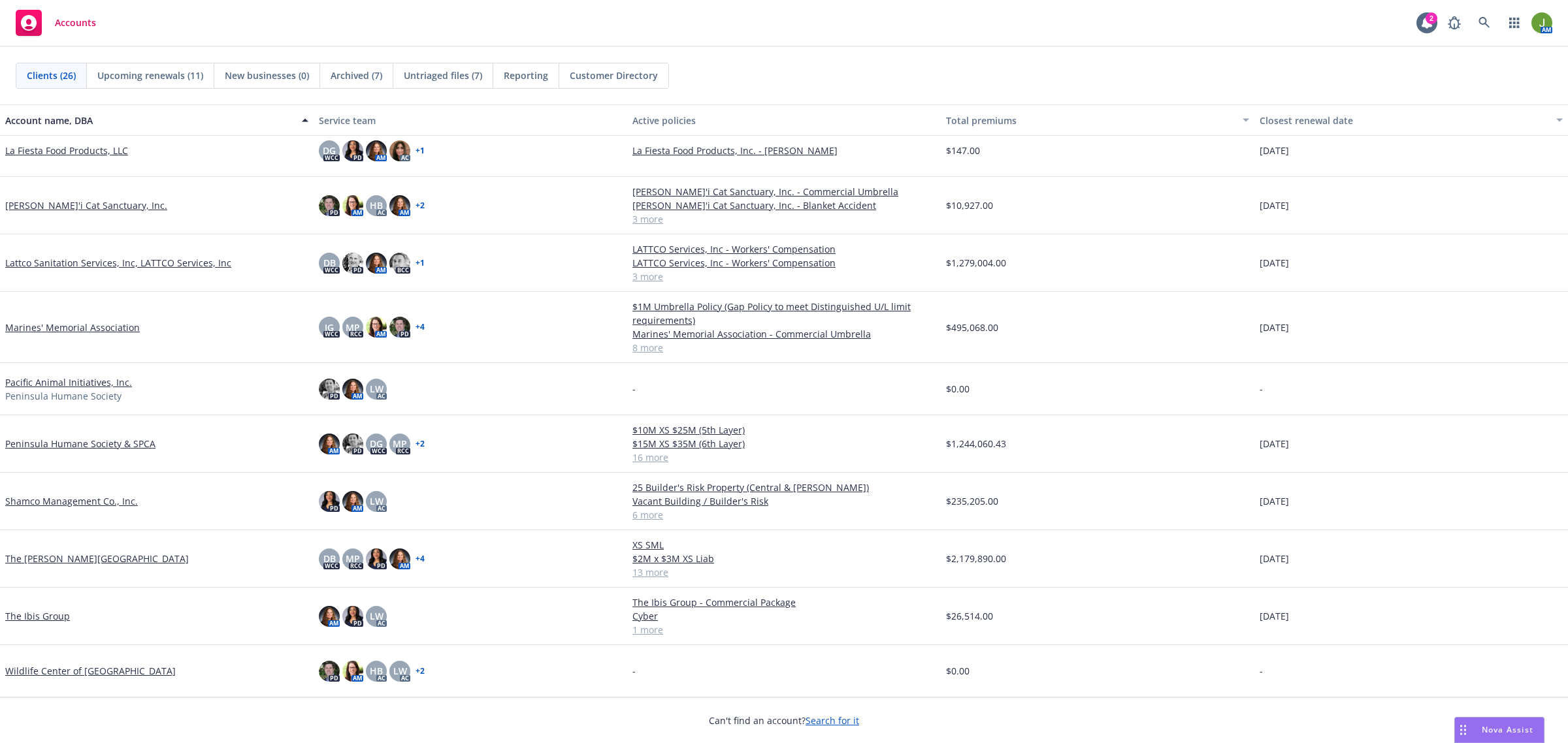
scroll to position [854, 0]
click at [93, 321] on link "Marines' Memorial Association" at bounding box center [72, 328] width 134 height 14
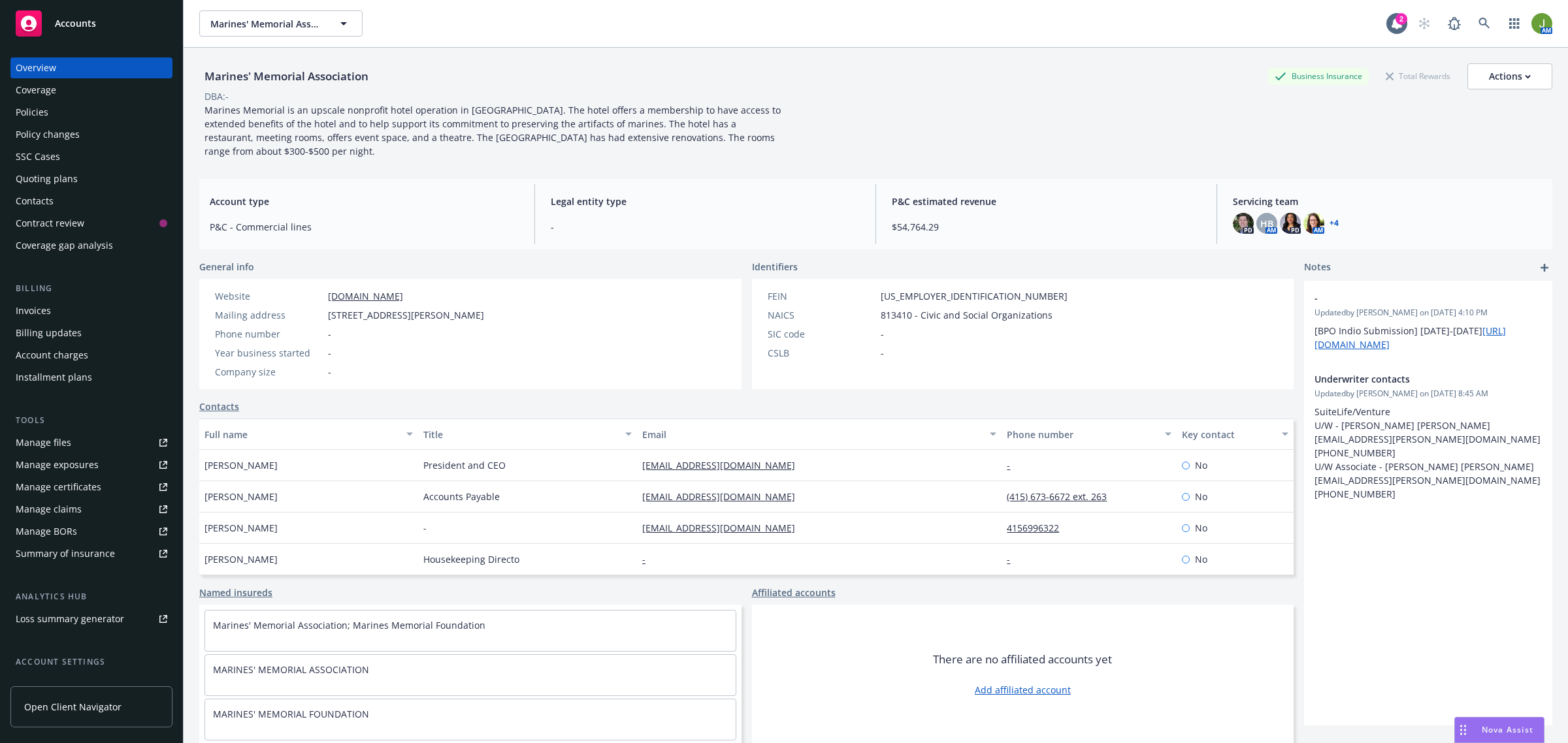
click at [24, 111] on div "Policies" at bounding box center [32, 111] width 33 height 21
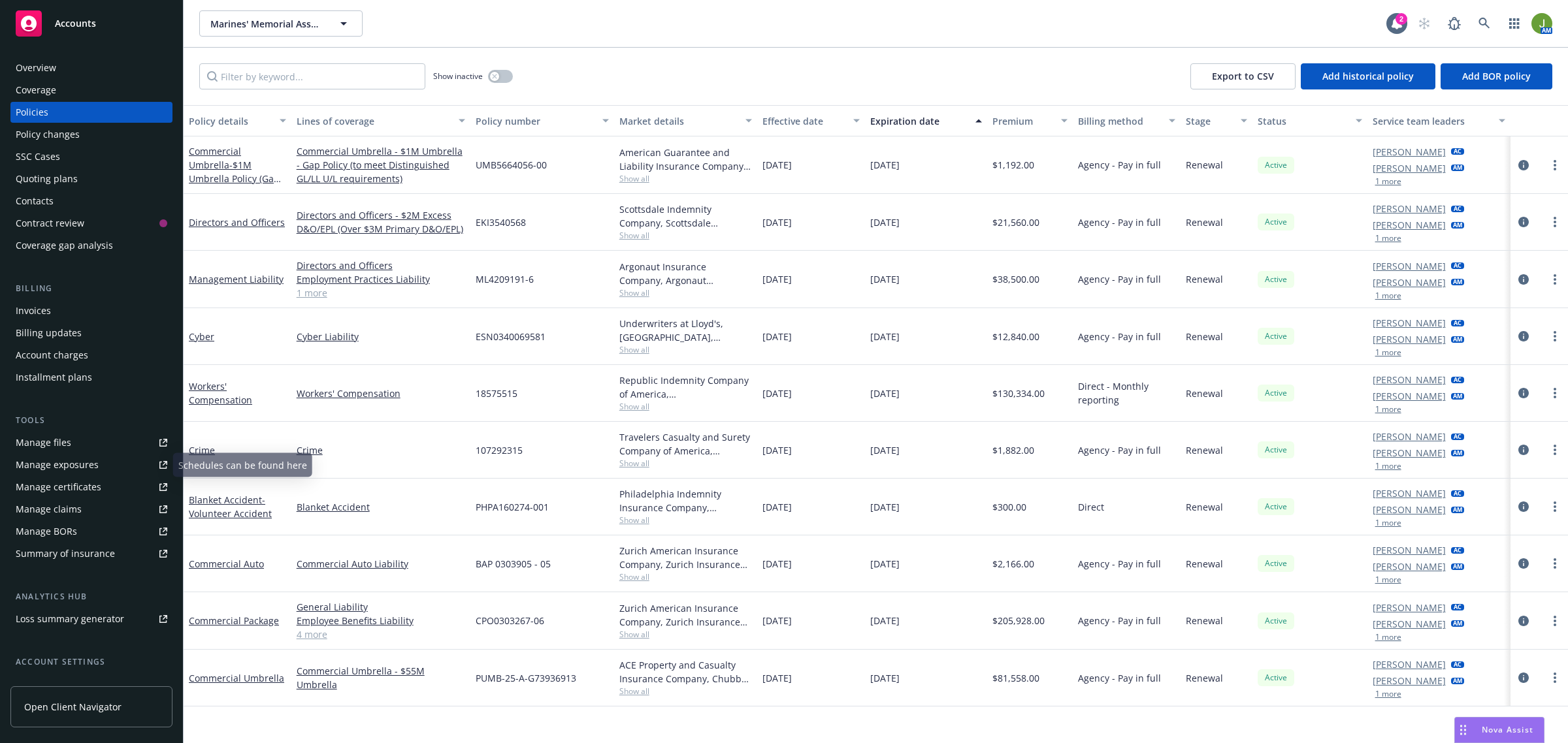
click at [87, 432] on link "Manage files" at bounding box center [92, 442] width 162 height 21
